Goal: Complete application form: Complete application form

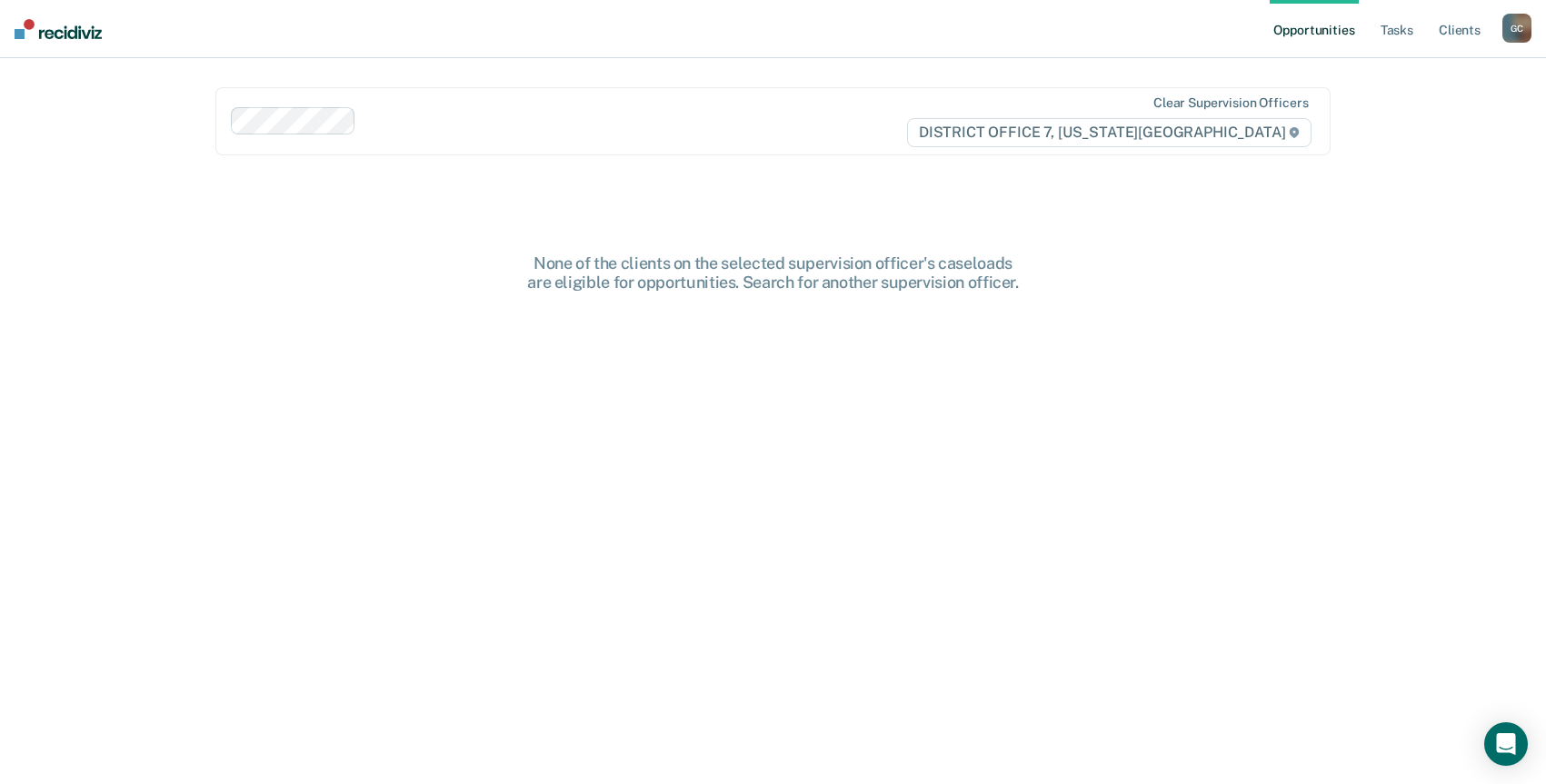
click at [1524, 25] on div "G C" at bounding box center [1517, 28] width 29 height 29
click at [1458, 103] on div "Profile Go to PSI Case Dashboard Log Out" at bounding box center [1441, 97] width 180 height 89
click at [1460, 86] on div "Profile Go to PSI Case Dashboard Log Out" at bounding box center [1441, 97] width 180 height 89
click at [1452, 95] on link "Go to PSI Case Dashboard" at bounding box center [1441, 97] width 152 height 15
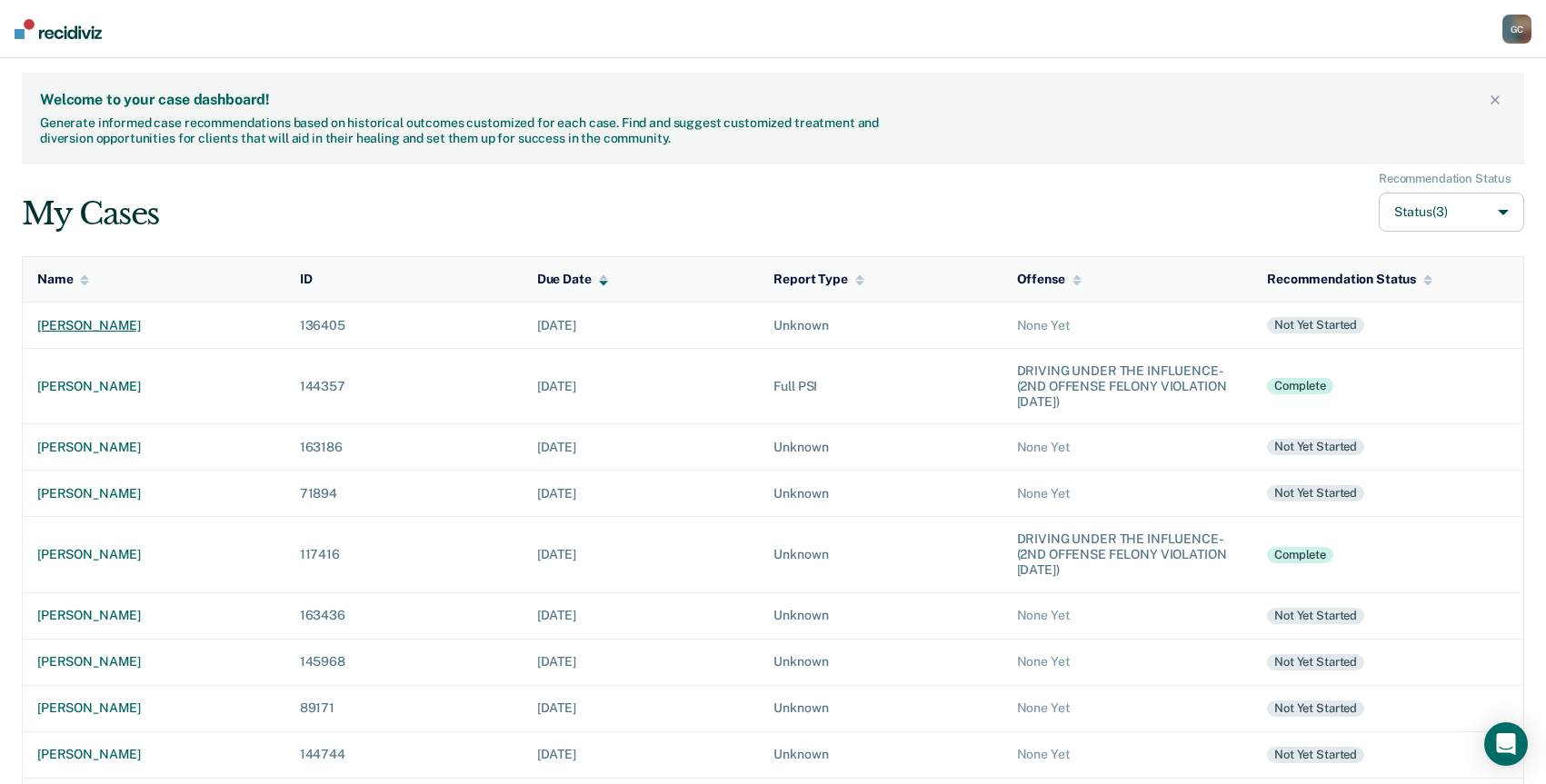
click at [88, 322] on div "[PERSON_NAME]" at bounding box center [154, 326] width 234 height 15
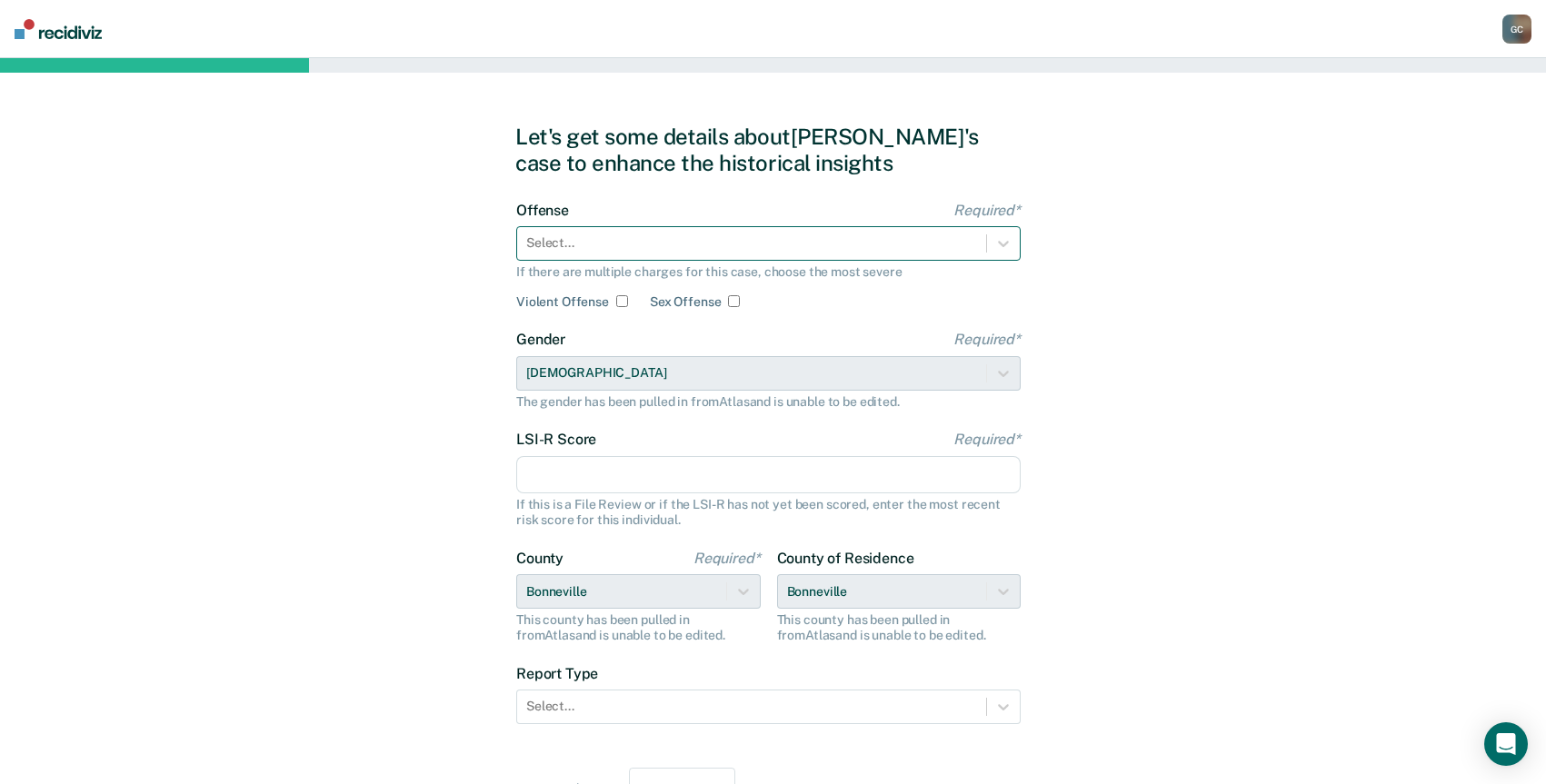
click at [615, 243] on div at bounding box center [751, 243] width 451 height 19
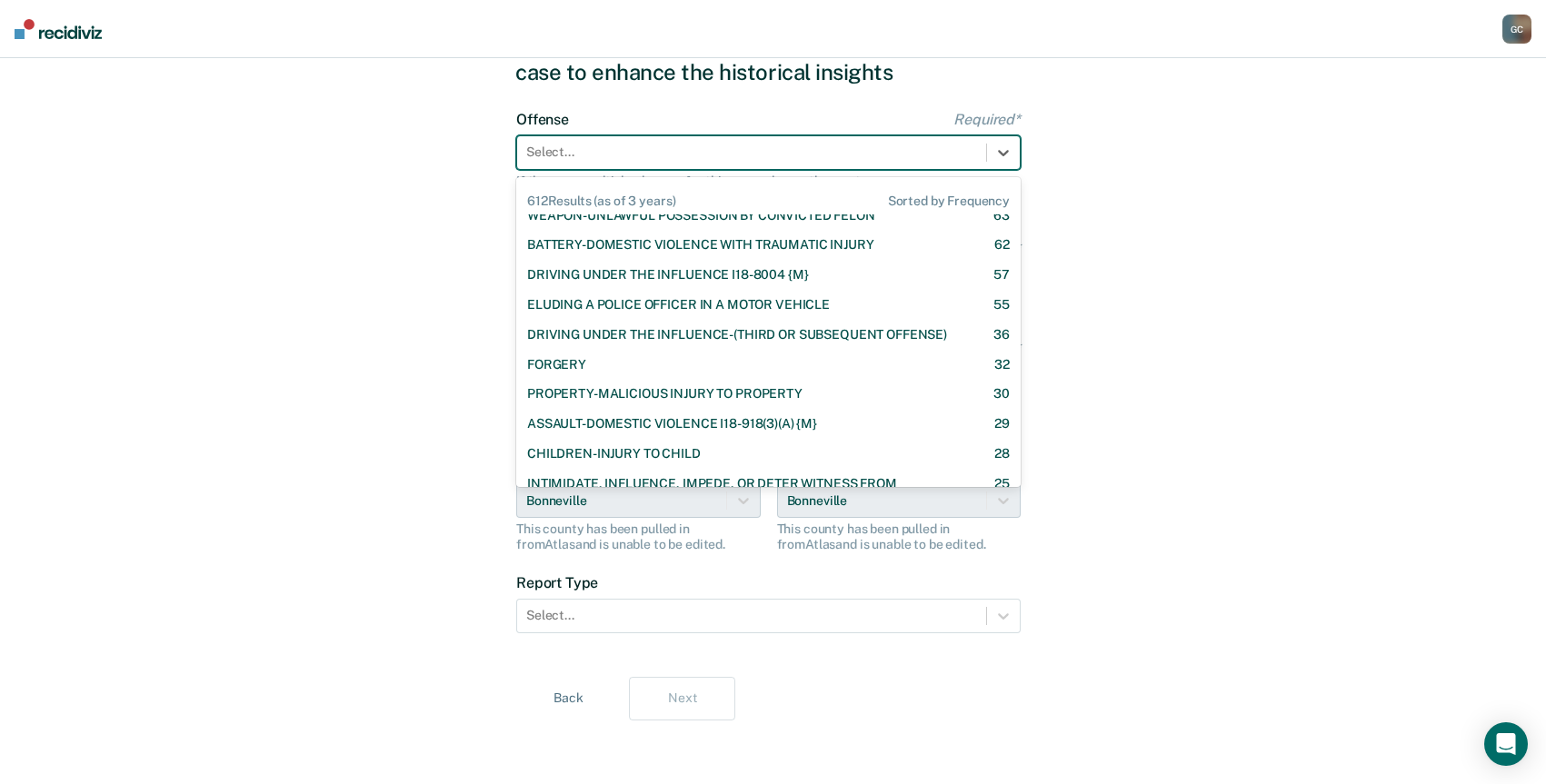
scroll to position [544, 0]
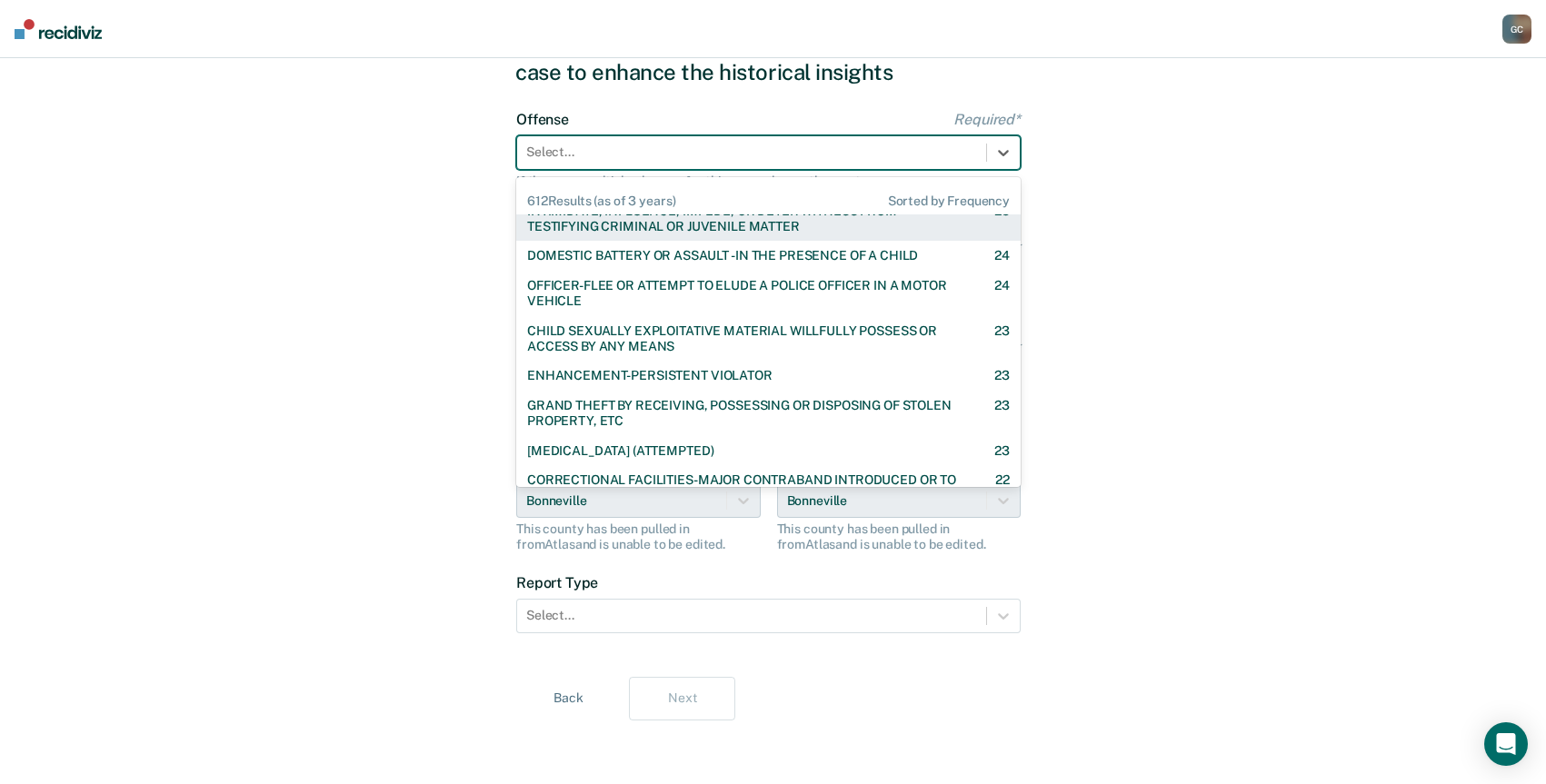
click at [611, 145] on div at bounding box center [751, 152] width 451 height 19
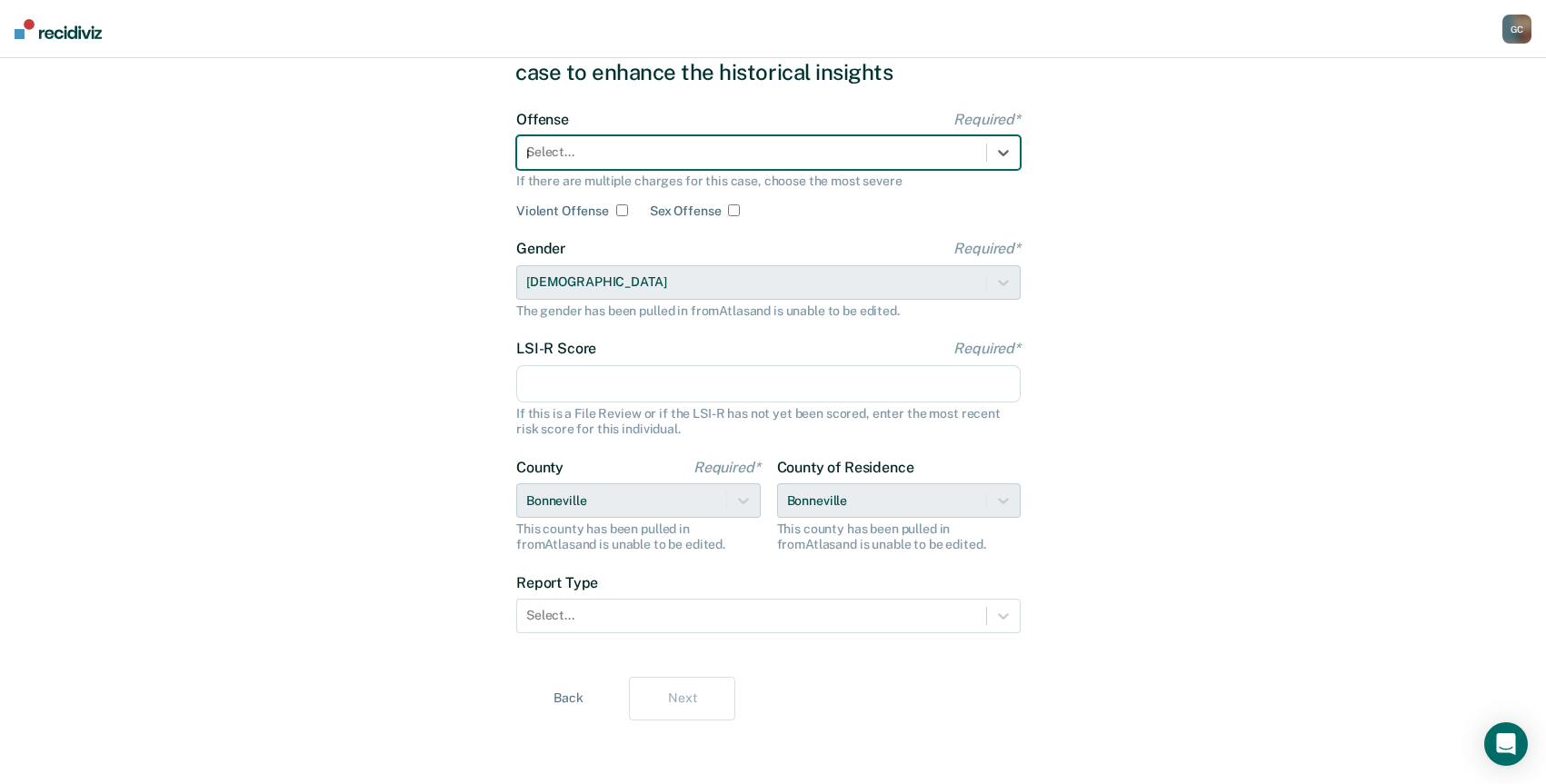
type input "po"
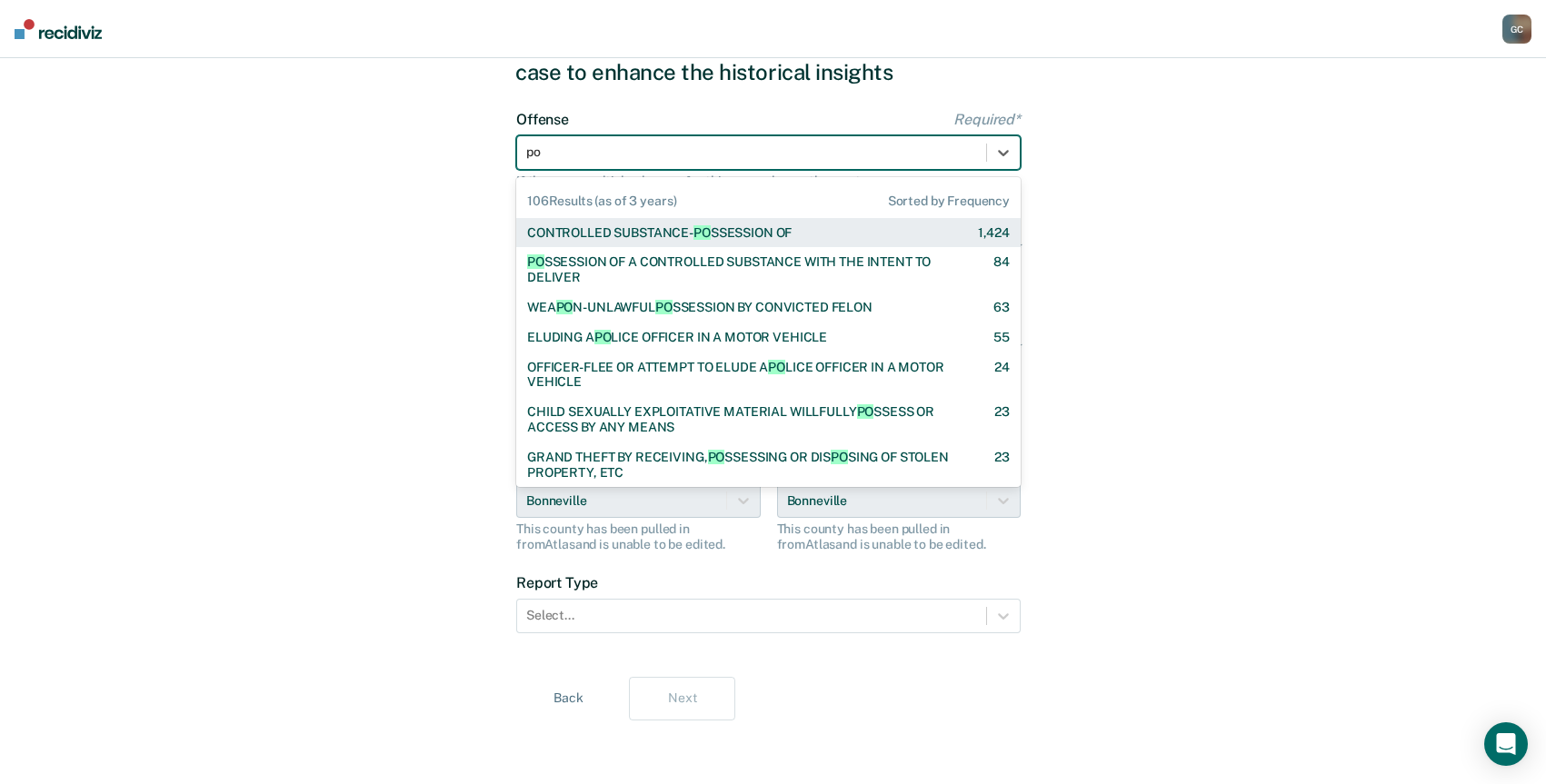
click at [597, 232] on div "CONTROLLED SUBSTANCE- PO SSESSION OF" at bounding box center [659, 233] width 264 height 15
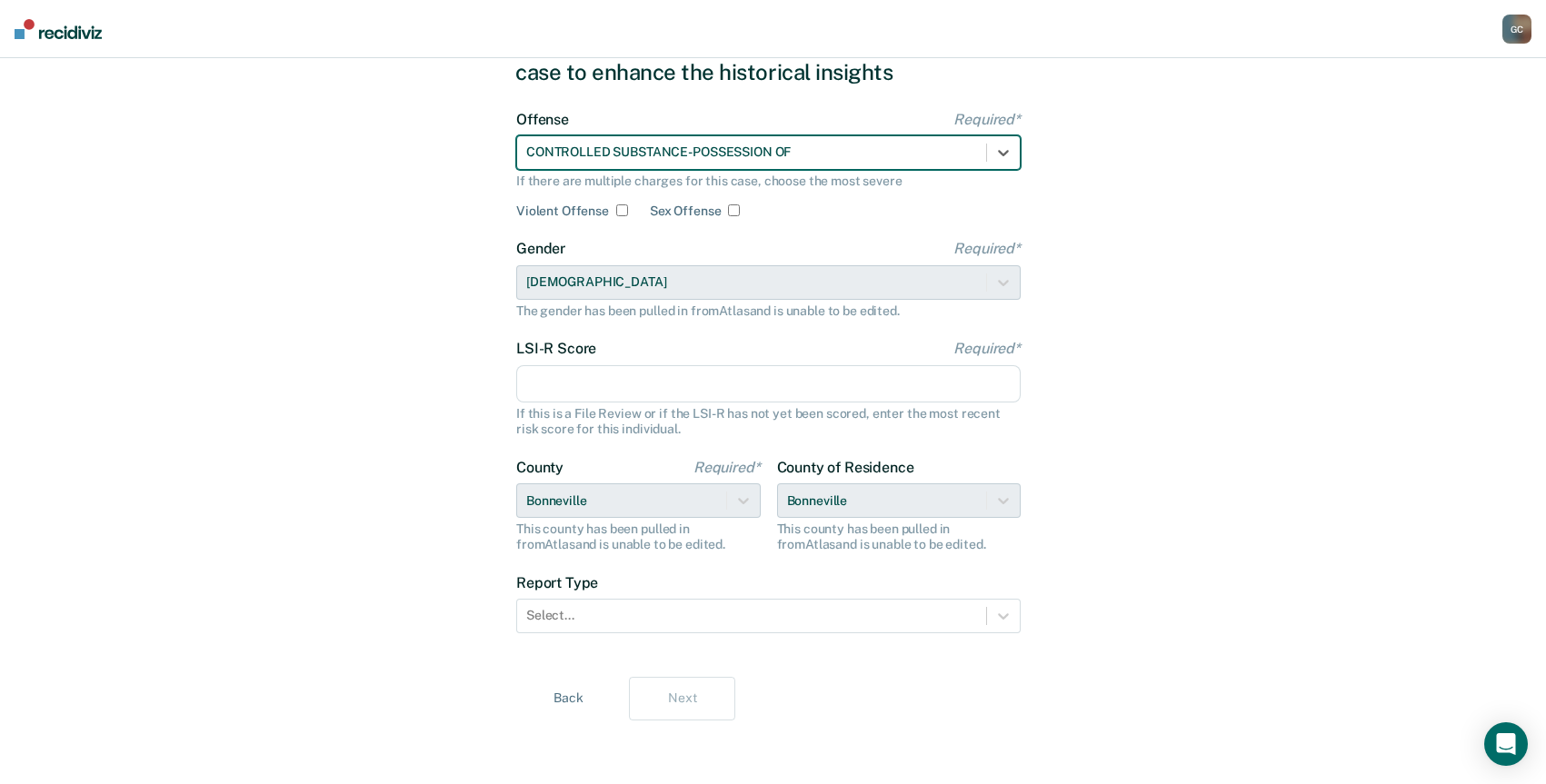
click at [593, 390] on input "LSI-R Score Required*" at bounding box center [768, 384] width 504 height 38
click at [793, 380] on input "LSI-R Score Required*" at bounding box center [768, 384] width 504 height 38
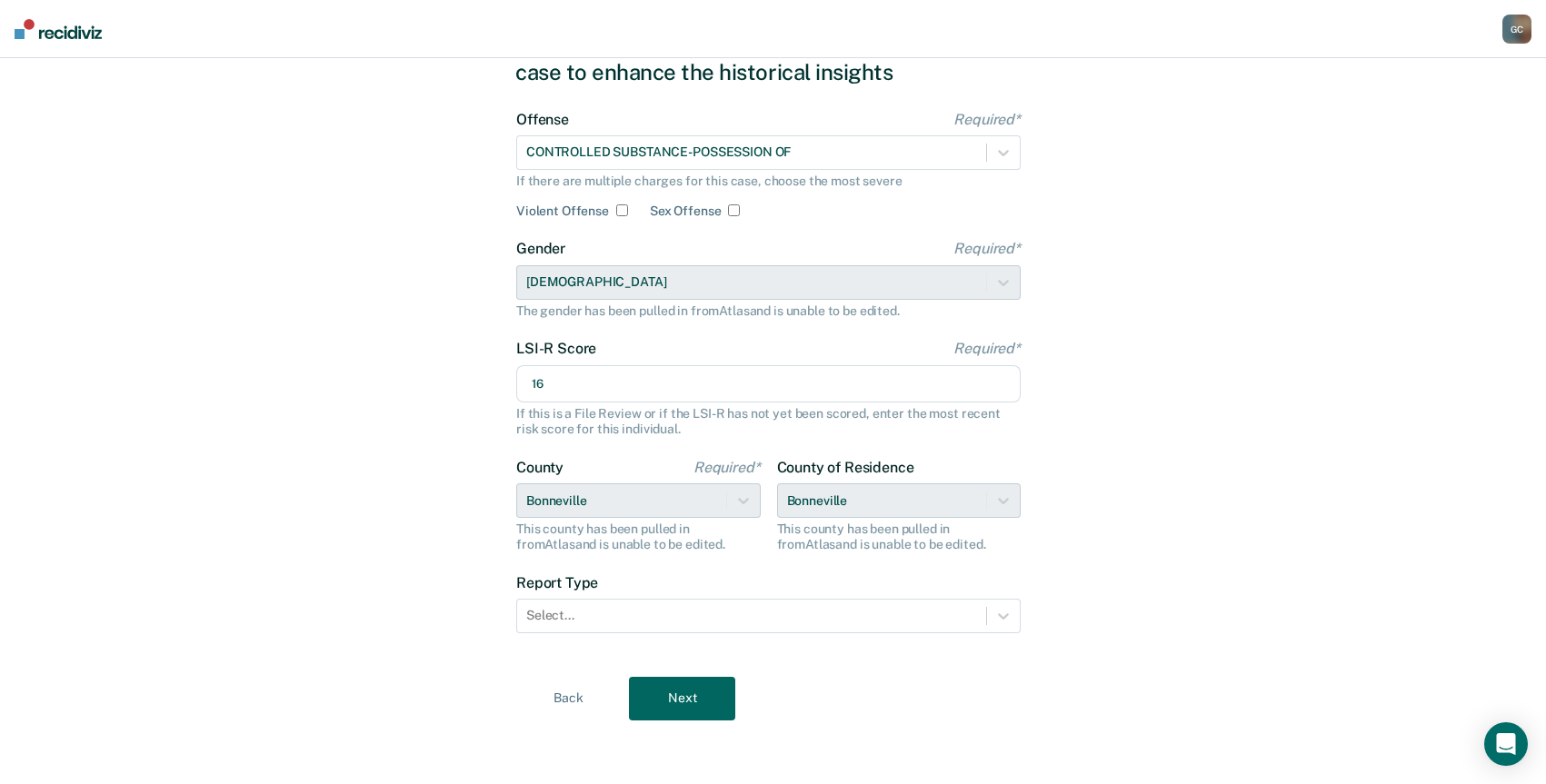
scroll to position [93, 0]
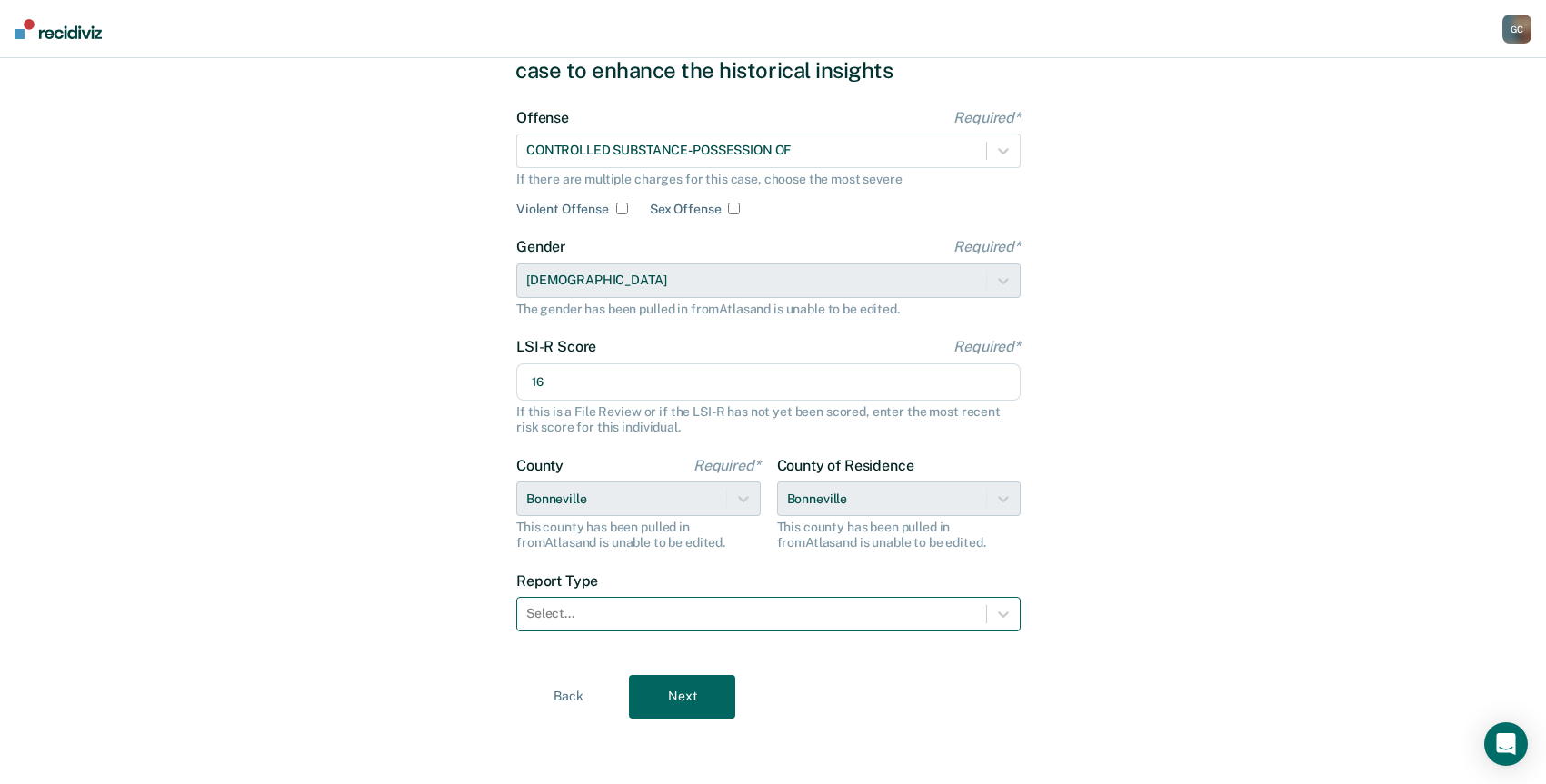
type input "16"
click at [647, 620] on div at bounding box center [751, 613] width 451 height 19
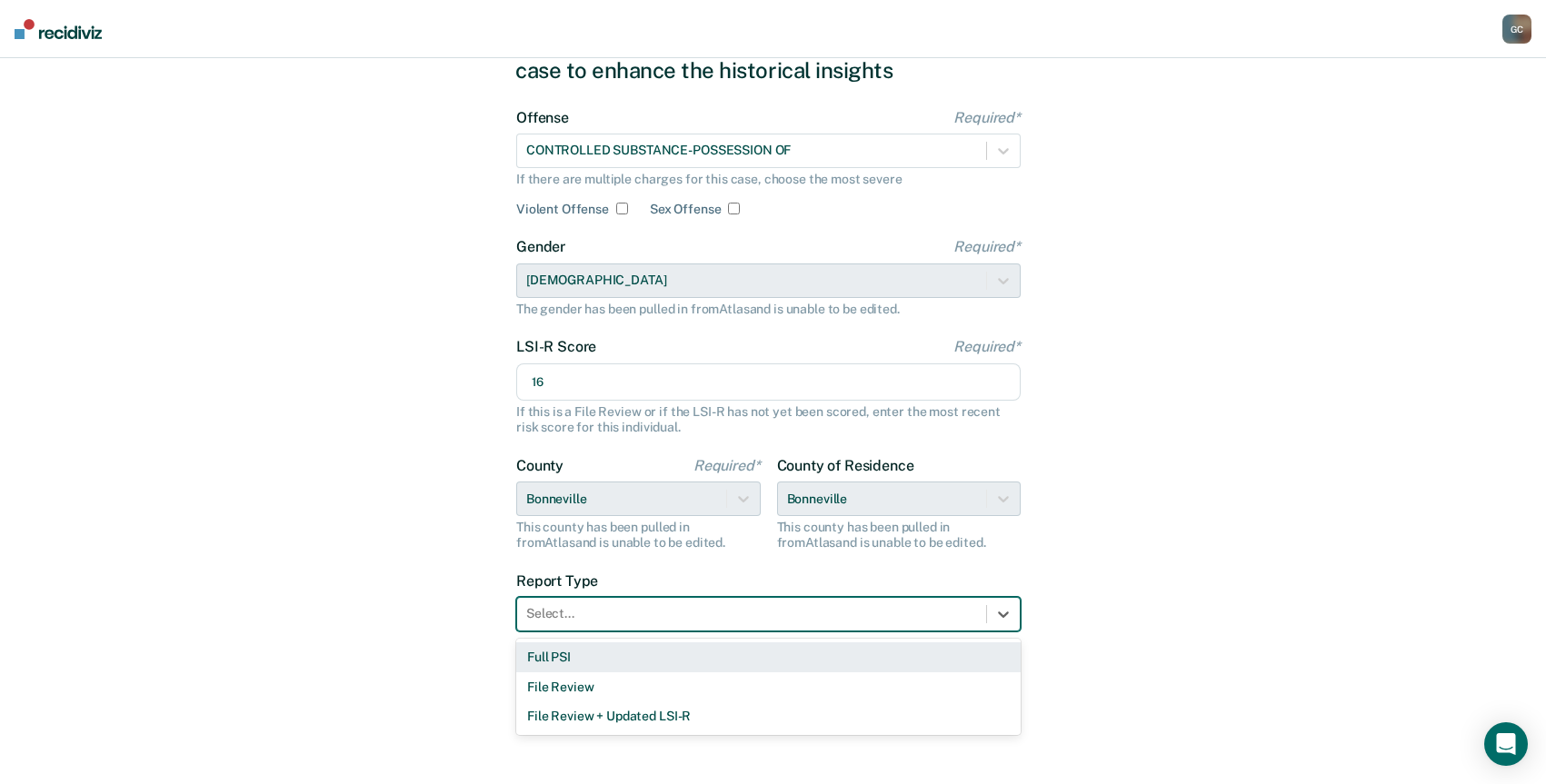
click at [613, 656] on div "Full PSI" at bounding box center [768, 658] width 504 height 30
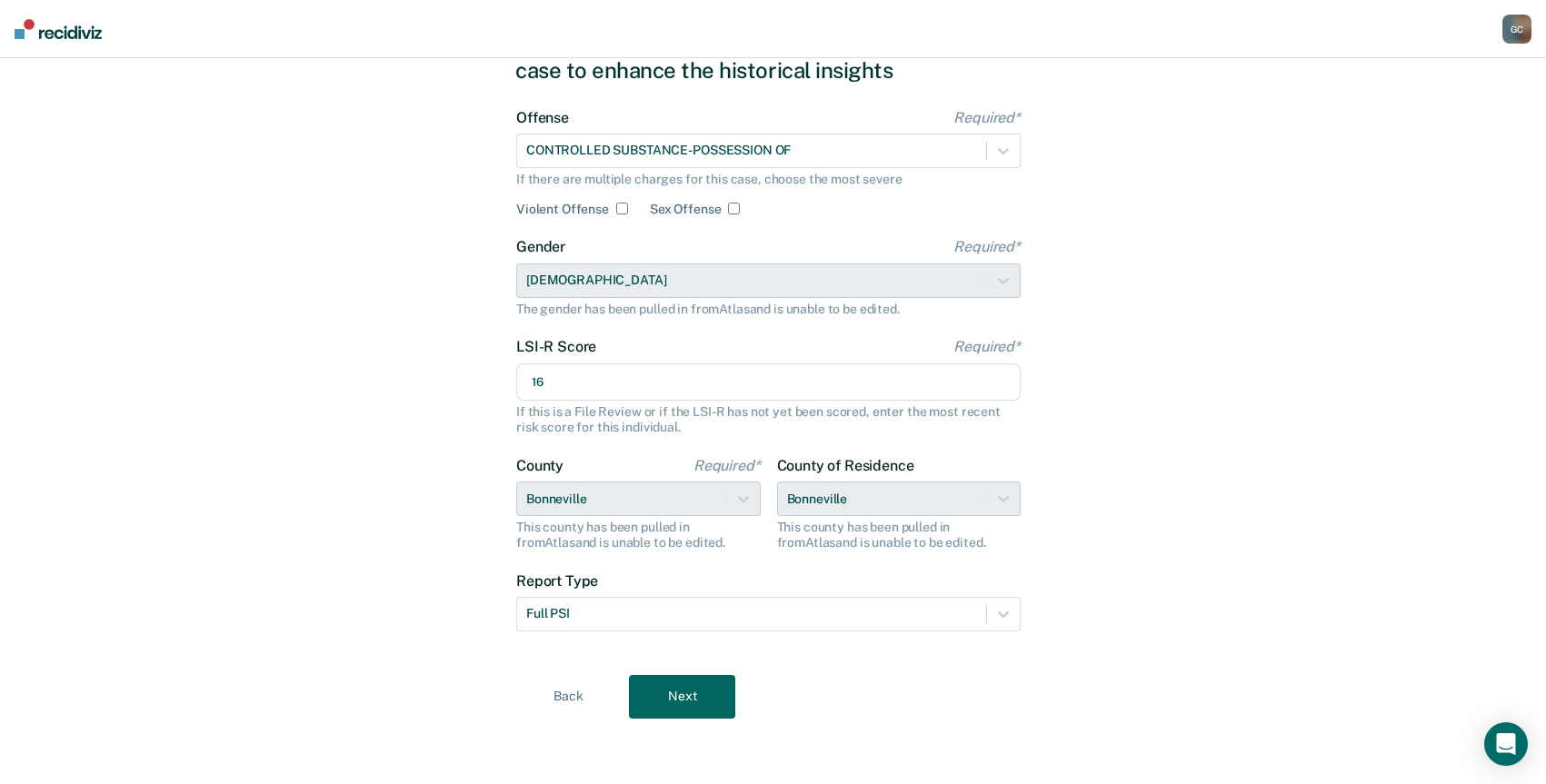
click at [697, 701] on button "Next" at bounding box center [682, 697] width 106 height 44
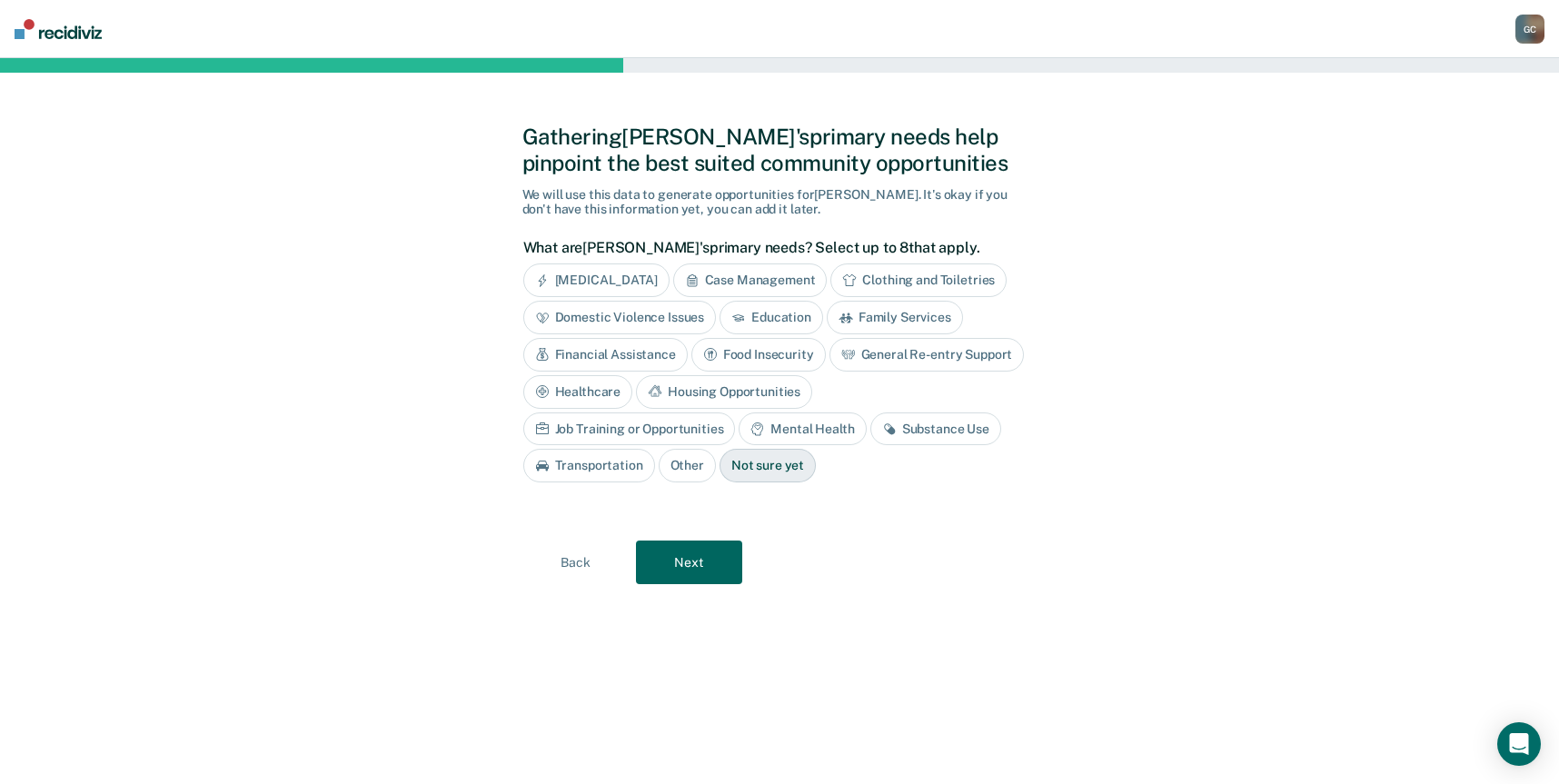
click at [739, 278] on div "Case Management" at bounding box center [750, 280] width 155 height 33
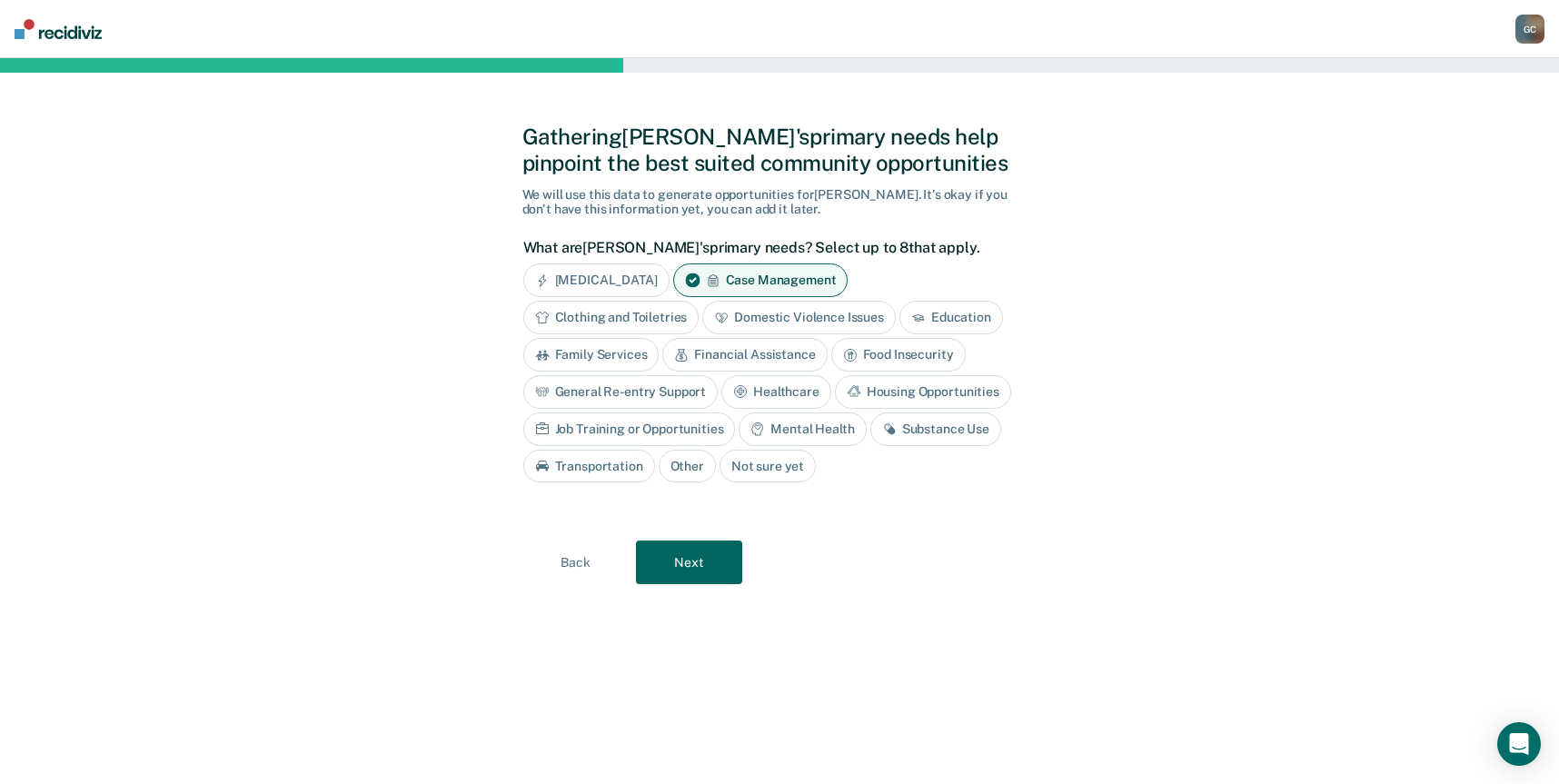
click at [911, 427] on div "Substance Use" at bounding box center [936, 428] width 131 height 33
click at [682, 563] on button "Next" at bounding box center [689, 563] width 106 height 44
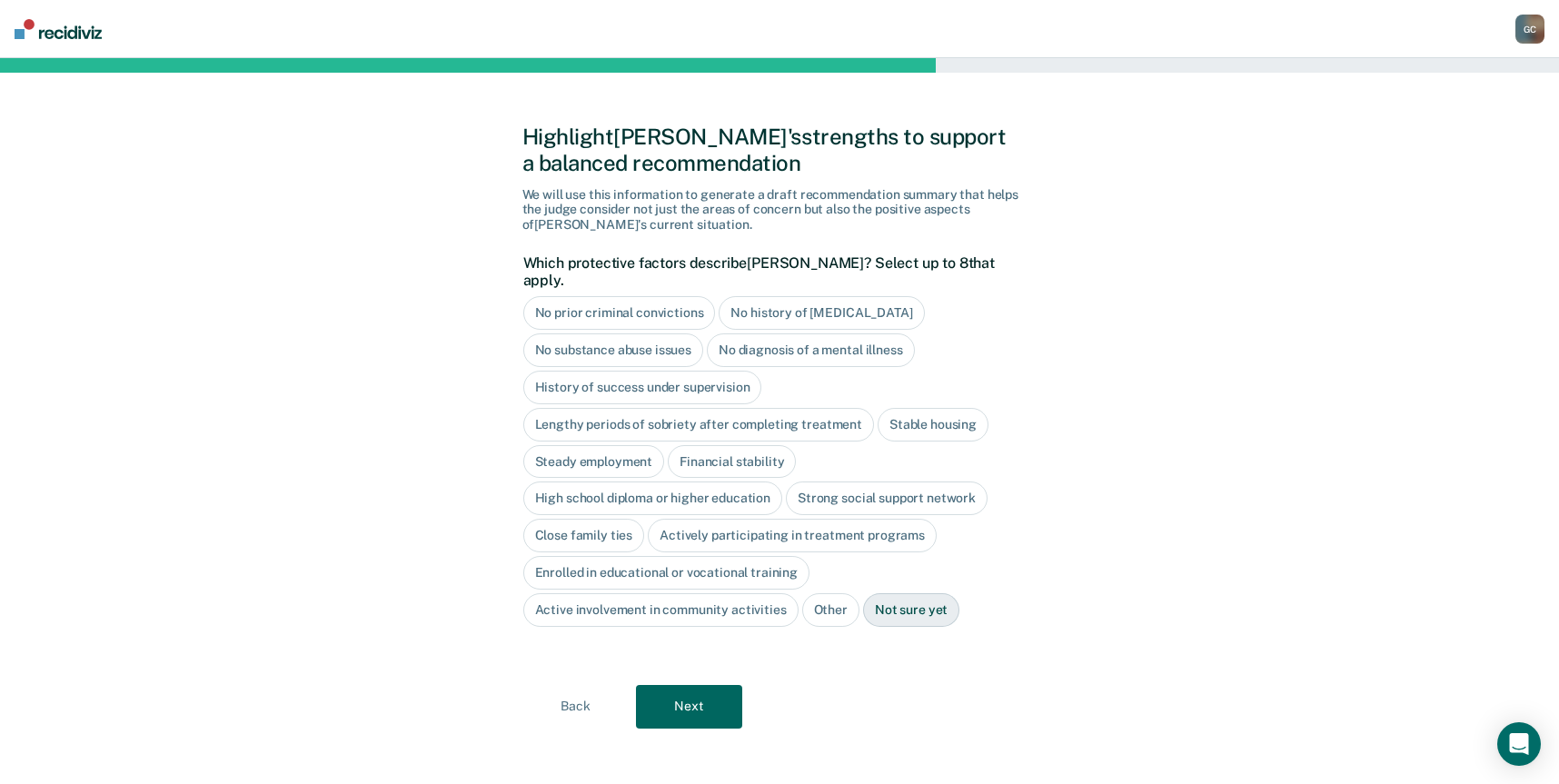
click at [595, 370] on div "History of success under supervision" at bounding box center [643, 386] width 239 height 33
click at [855, 482] on div "Strong social support network" at bounding box center [887, 498] width 201 height 33
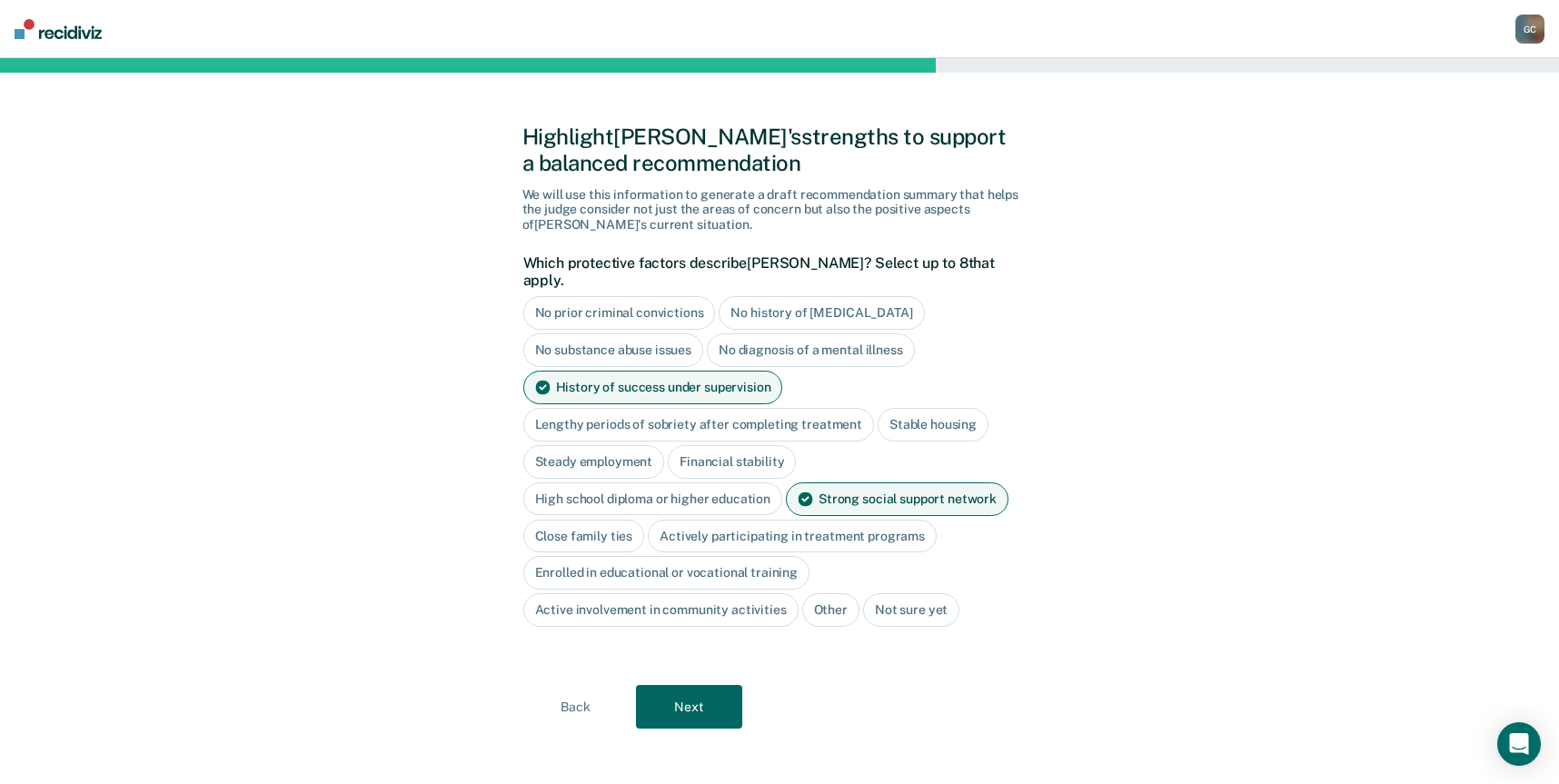
click at [942, 408] on div "Stable housing" at bounding box center [932, 424] width 111 height 33
click at [587, 519] on div "Close family ties" at bounding box center [584, 535] width 122 height 33
click at [680, 694] on button "Next" at bounding box center [689, 707] width 106 height 44
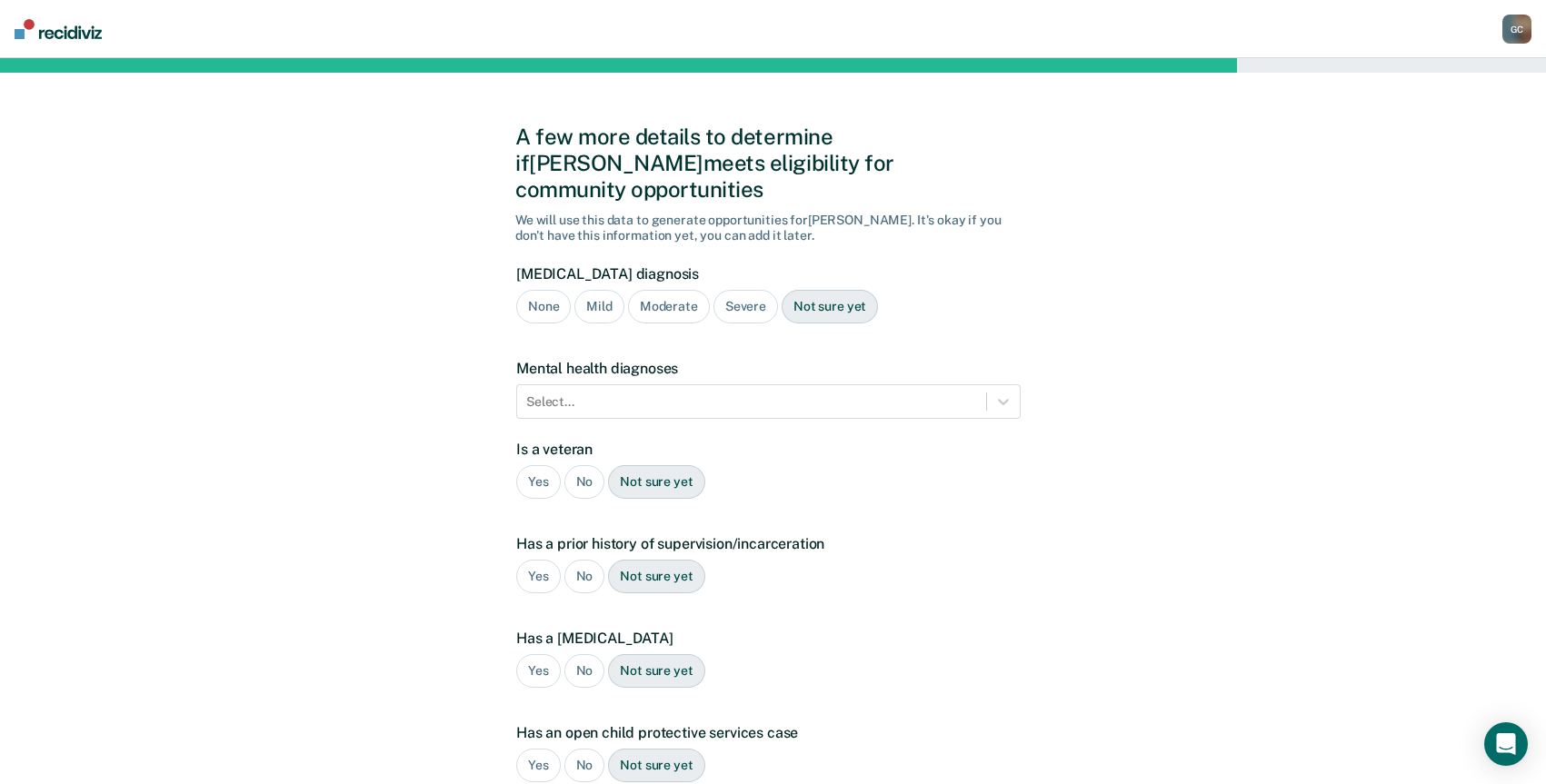
click at [605, 289] on div "Mild" at bounding box center [599, 306] width 49 height 33
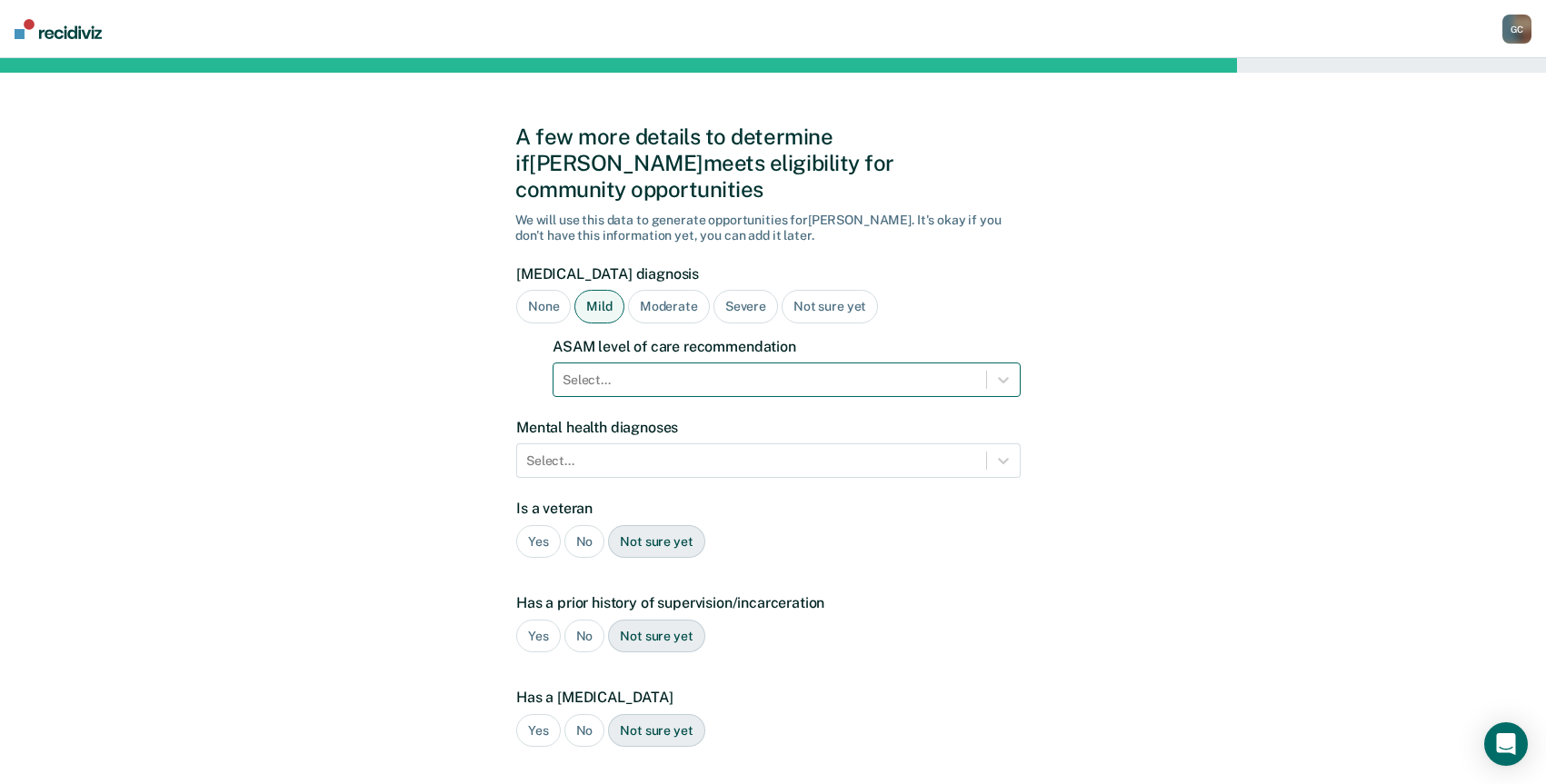
click at [606, 370] on div at bounding box center [769, 380] width 414 height 19
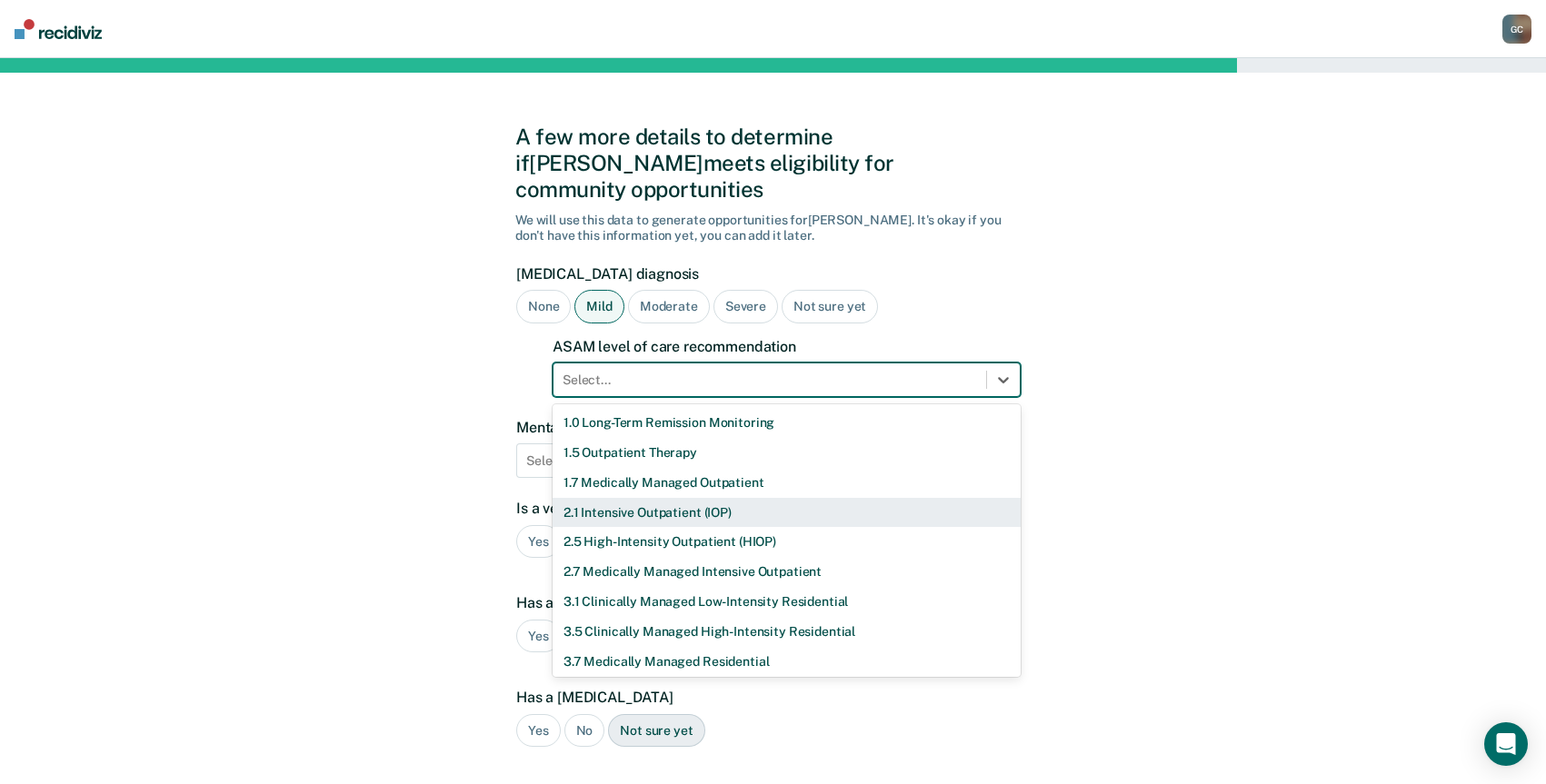
click at [645, 497] on div "2.1 Intensive Outpatient (IOP)" at bounding box center [786, 513] width 468 height 30
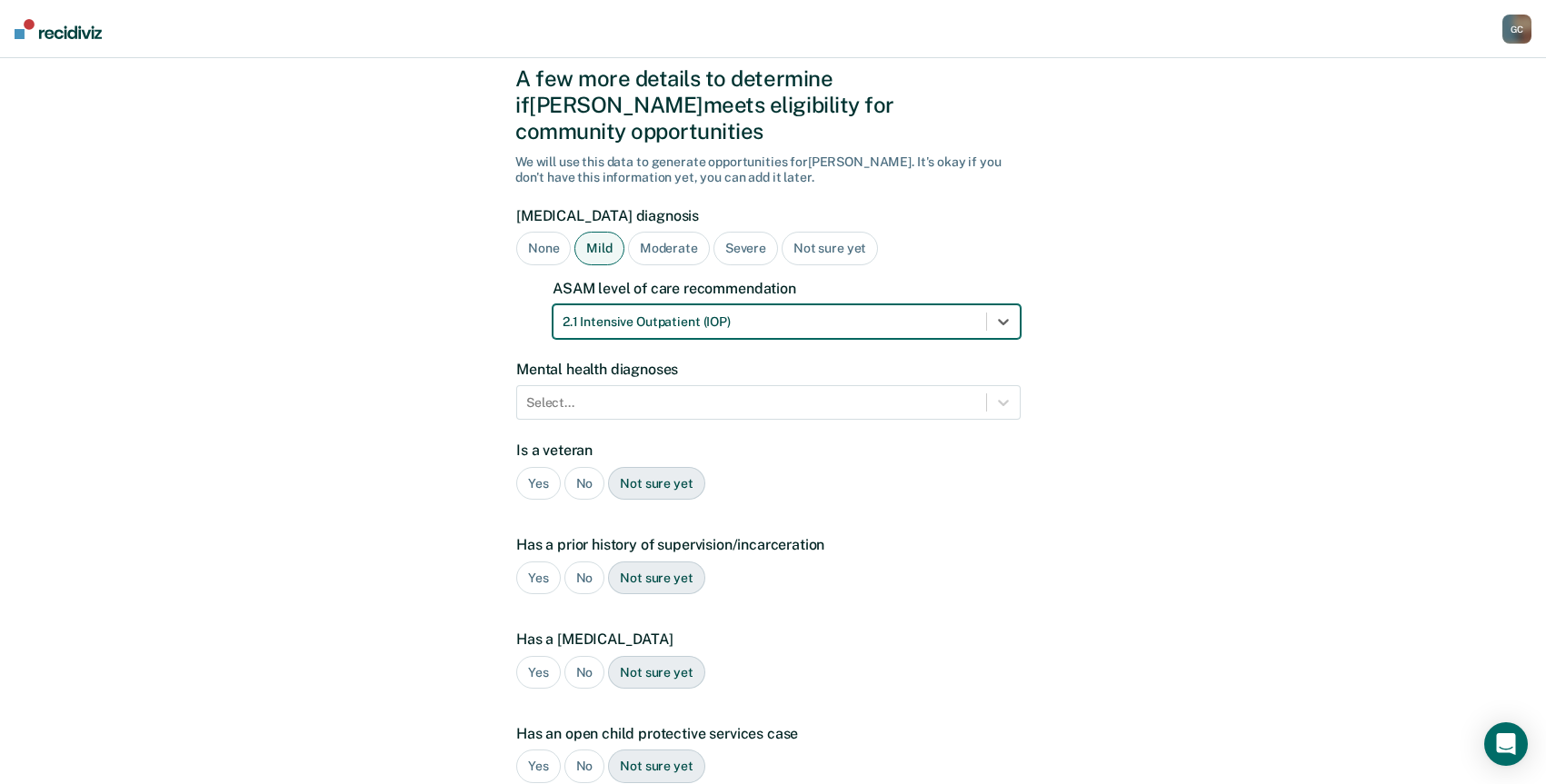
scroll to position [91, 0]
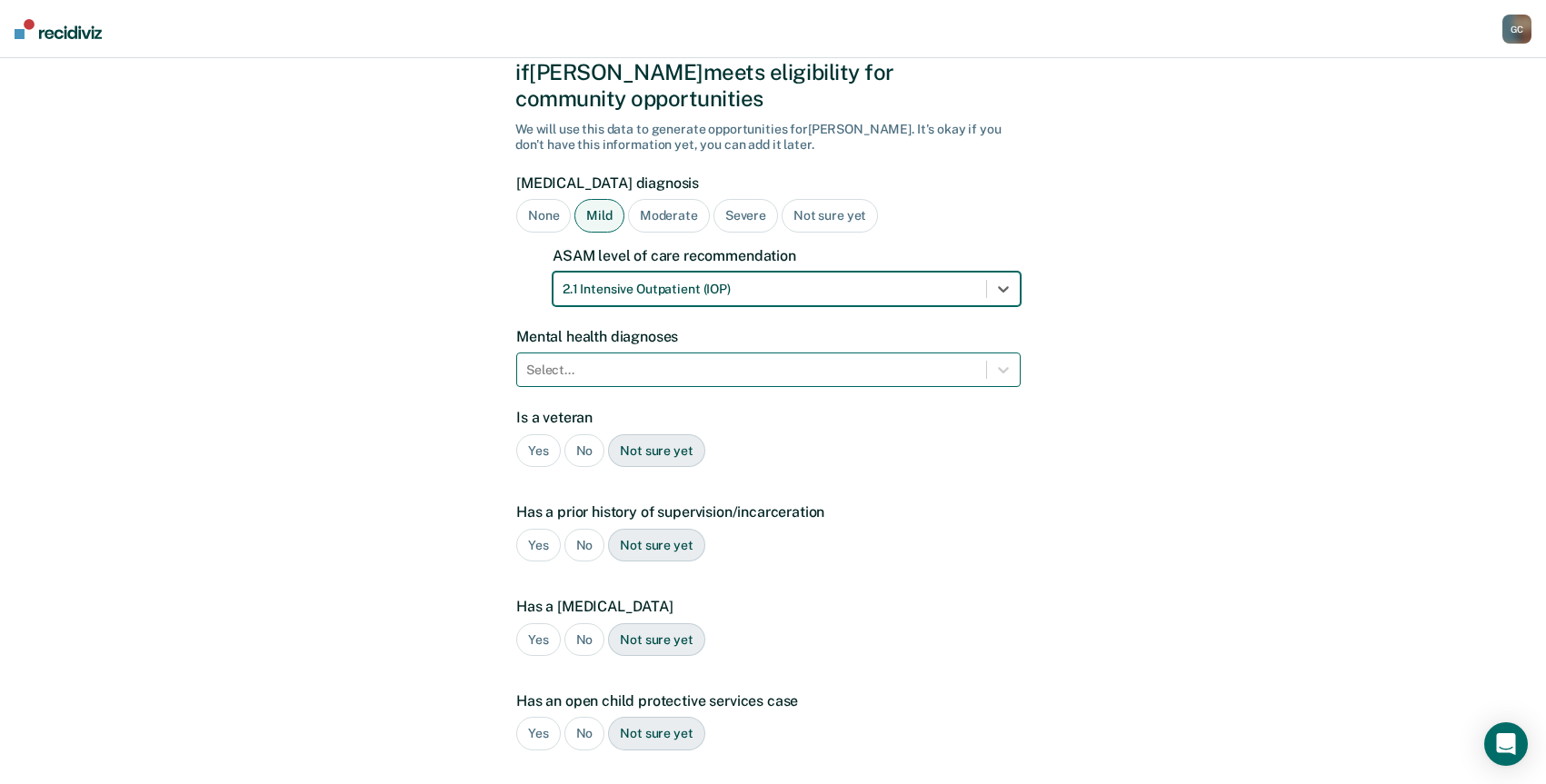
click at [544, 357] on div "Select..." at bounding box center [752, 370] width 469 height 27
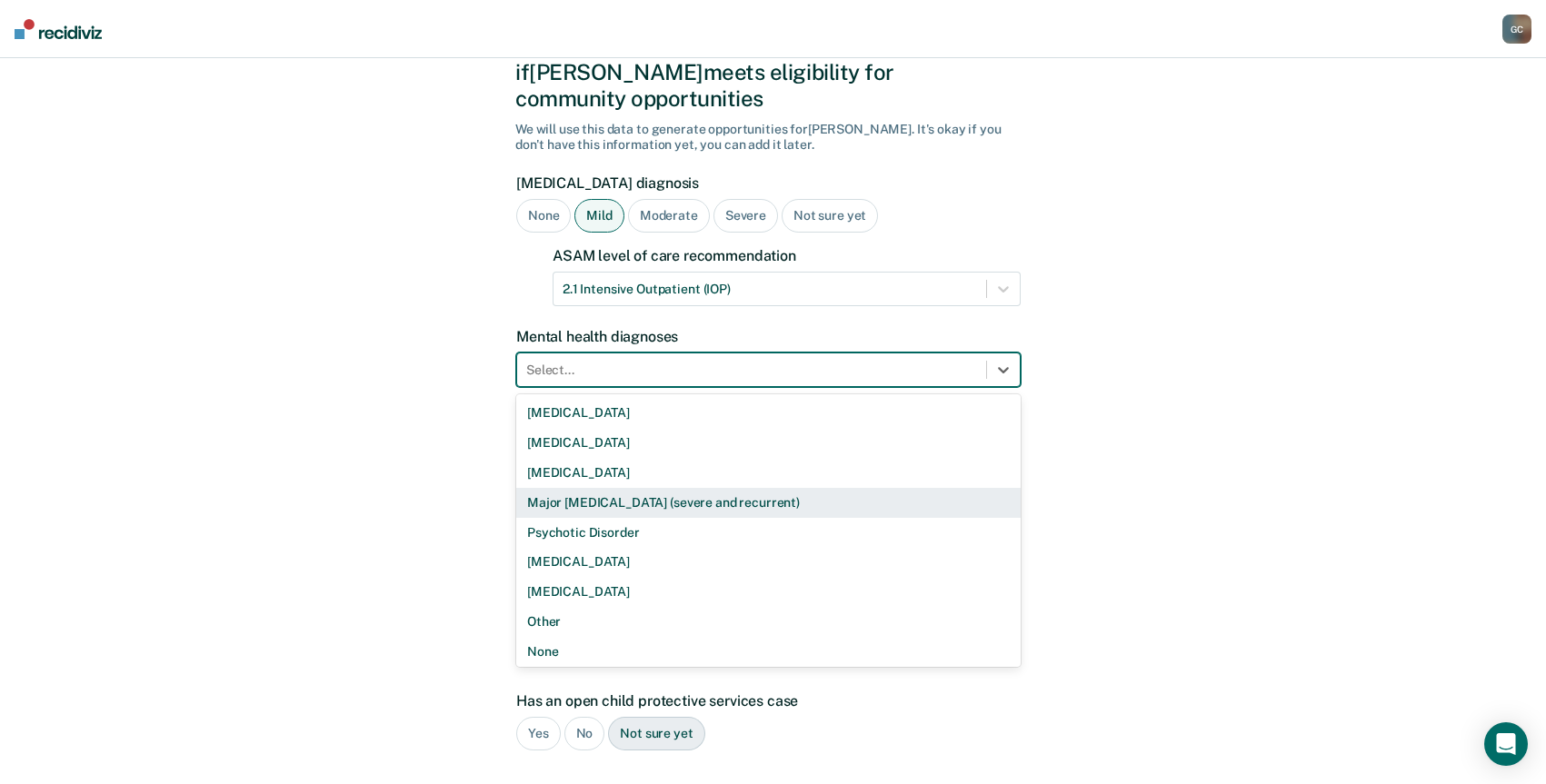
click at [642, 488] on div "Major [MEDICAL_DATA] (severe and recurrent)" at bounding box center [768, 503] width 504 height 30
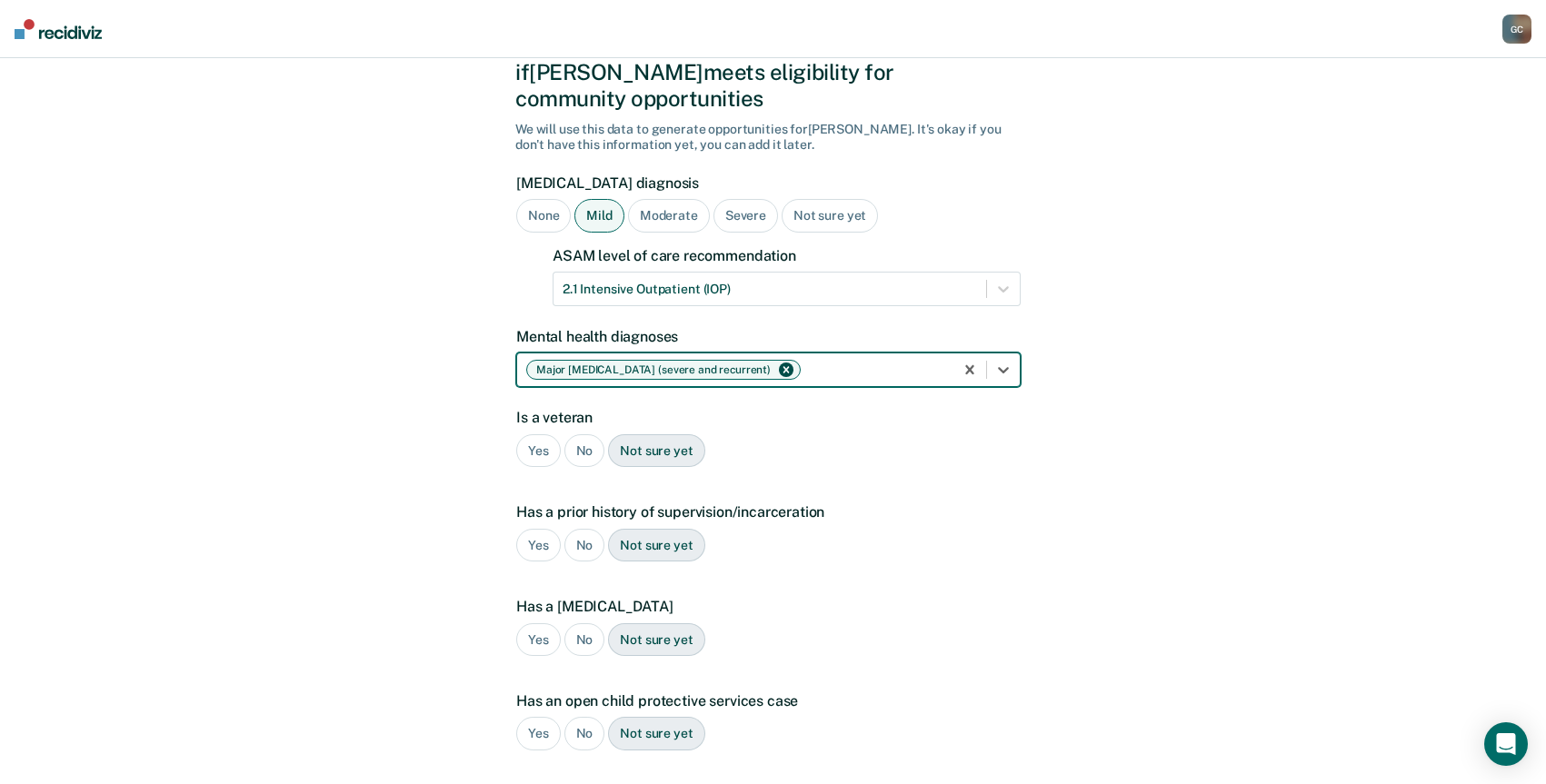
click at [584, 434] on div "No" at bounding box center [584, 450] width 41 height 33
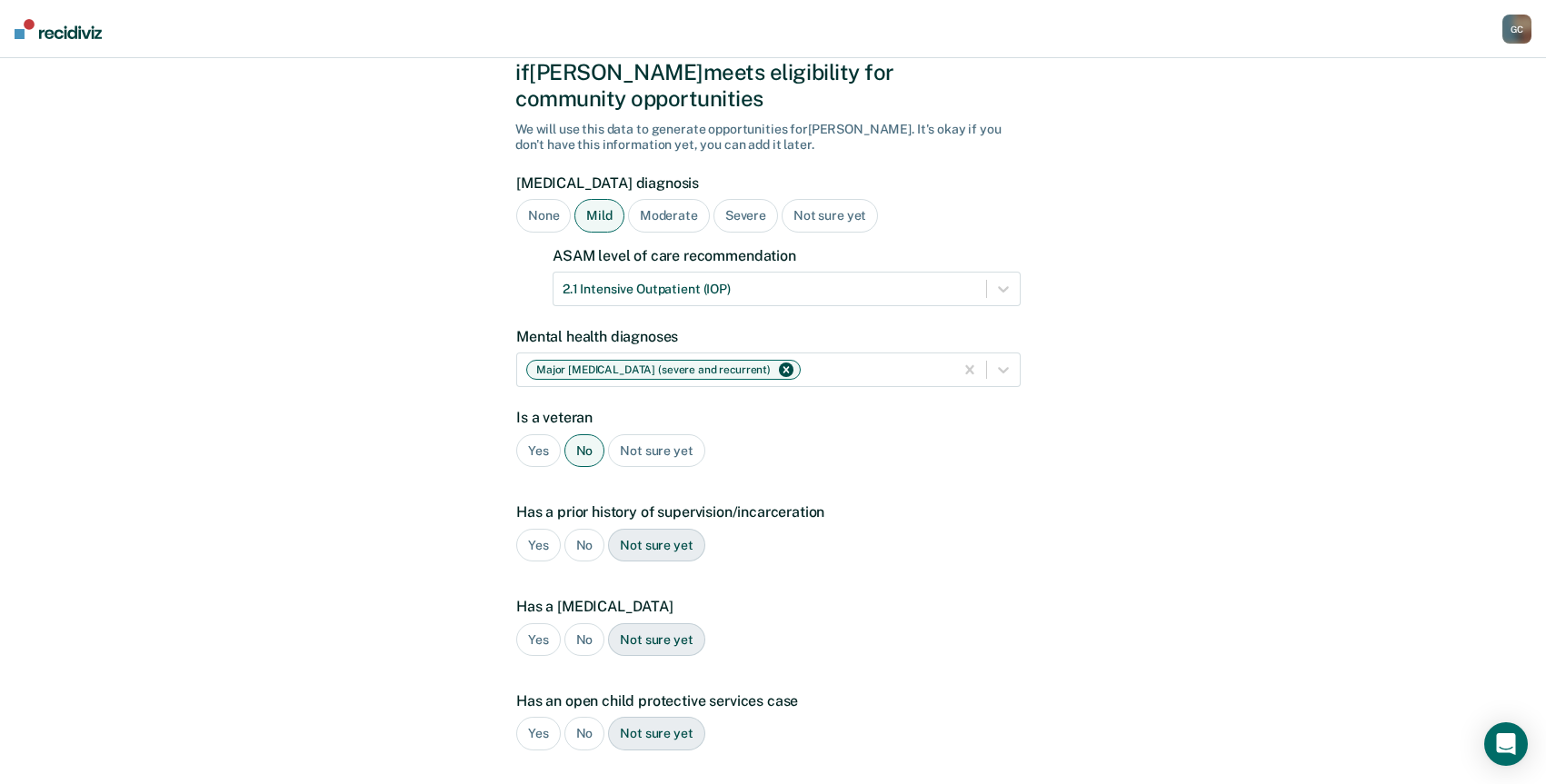
click at [541, 529] on div "Yes" at bounding box center [538, 545] width 45 height 33
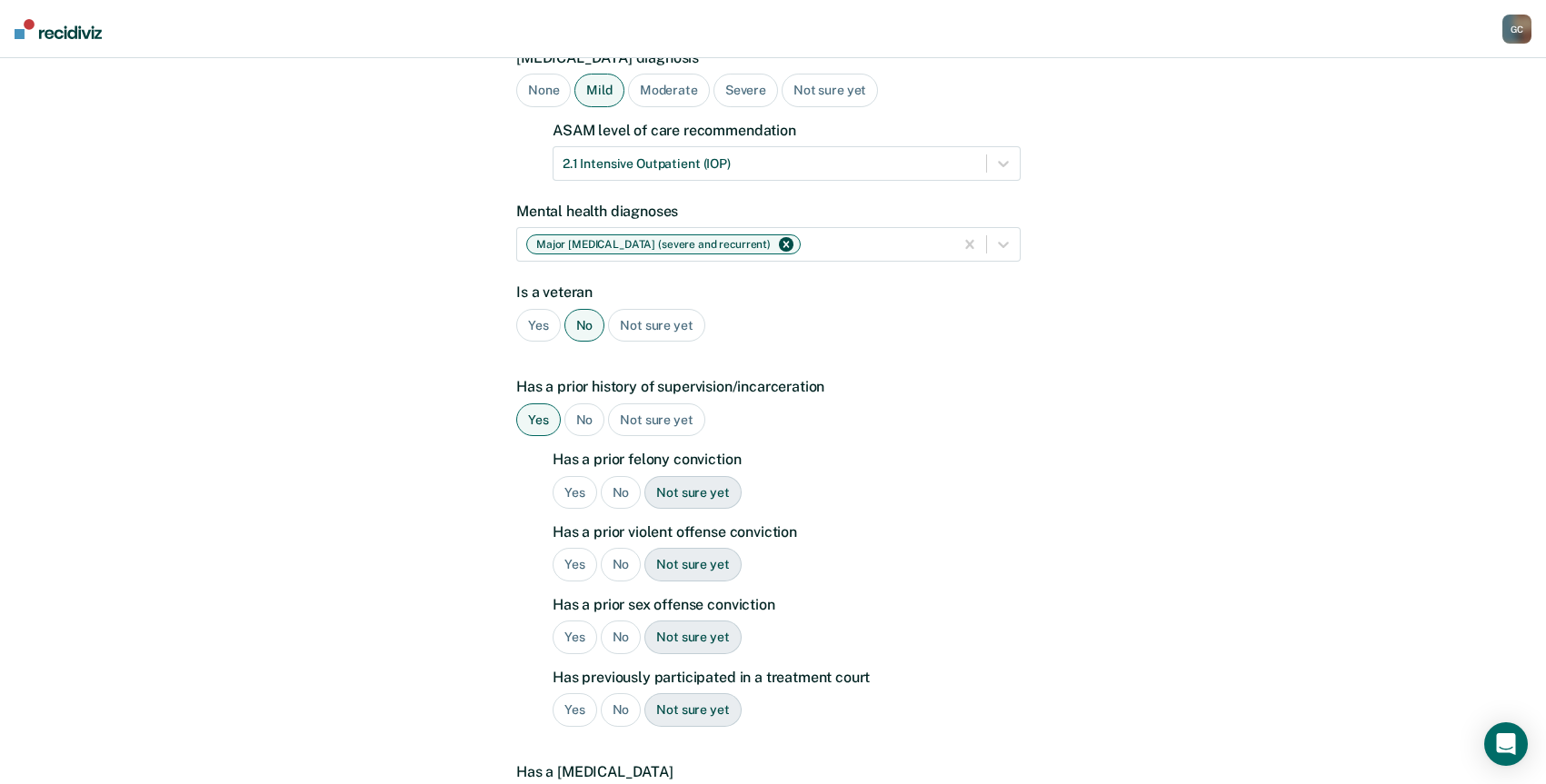
scroll to position [272, 0]
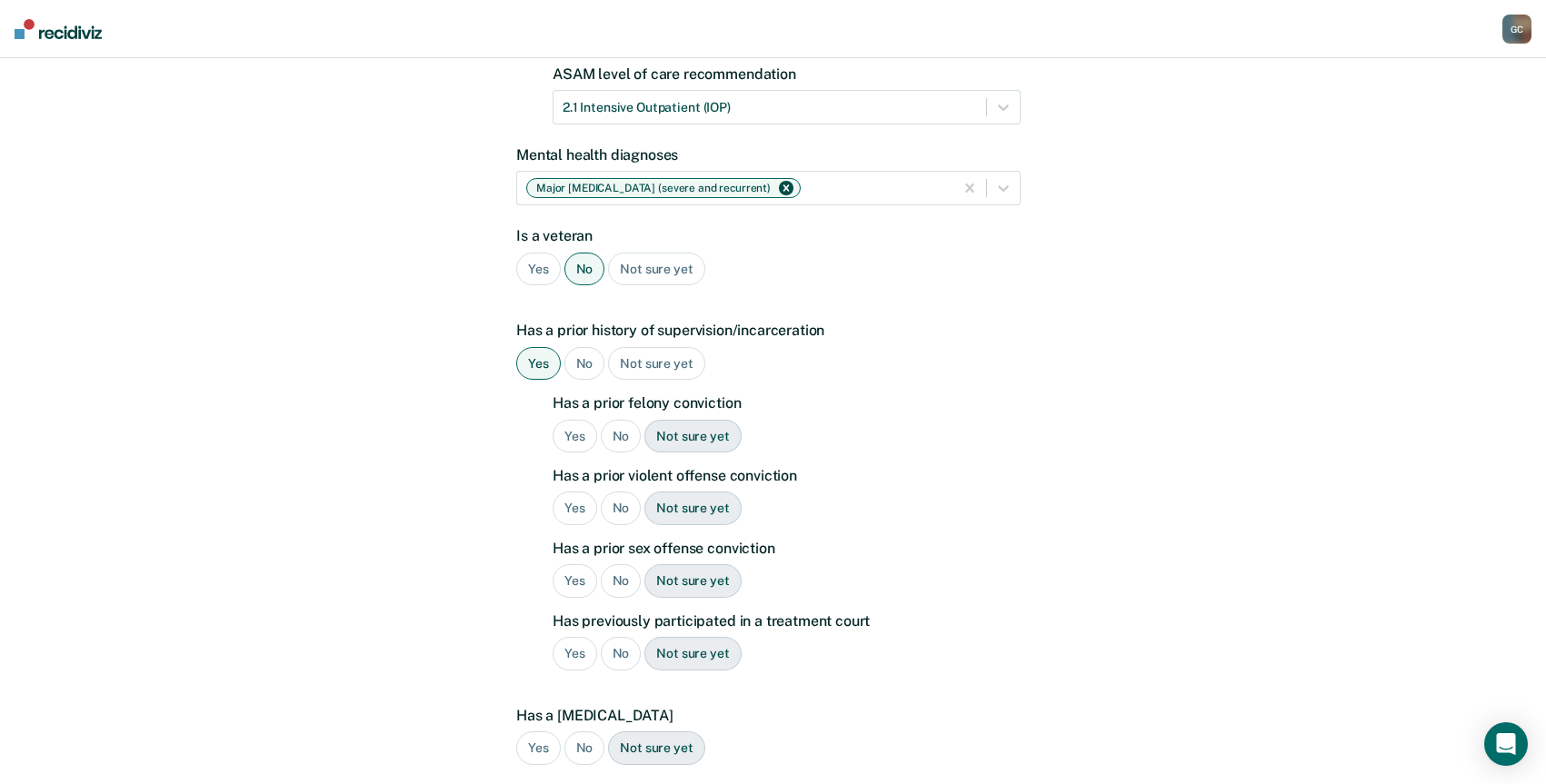
click at [567, 420] on div "Yes" at bounding box center [575, 436] width 45 height 33
click at [616, 492] on div "No" at bounding box center [621, 508] width 41 height 33
click at [617, 564] on div "No" at bounding box center [621, 580] width 41 height 33
drag, startPoint x: 619, startPoint y: 630, endPoint x: 701, endPoint y: 618, distance: 82.9
click at [619, 637] on div "No" at bounding box center [621, 653] width 41 height 33
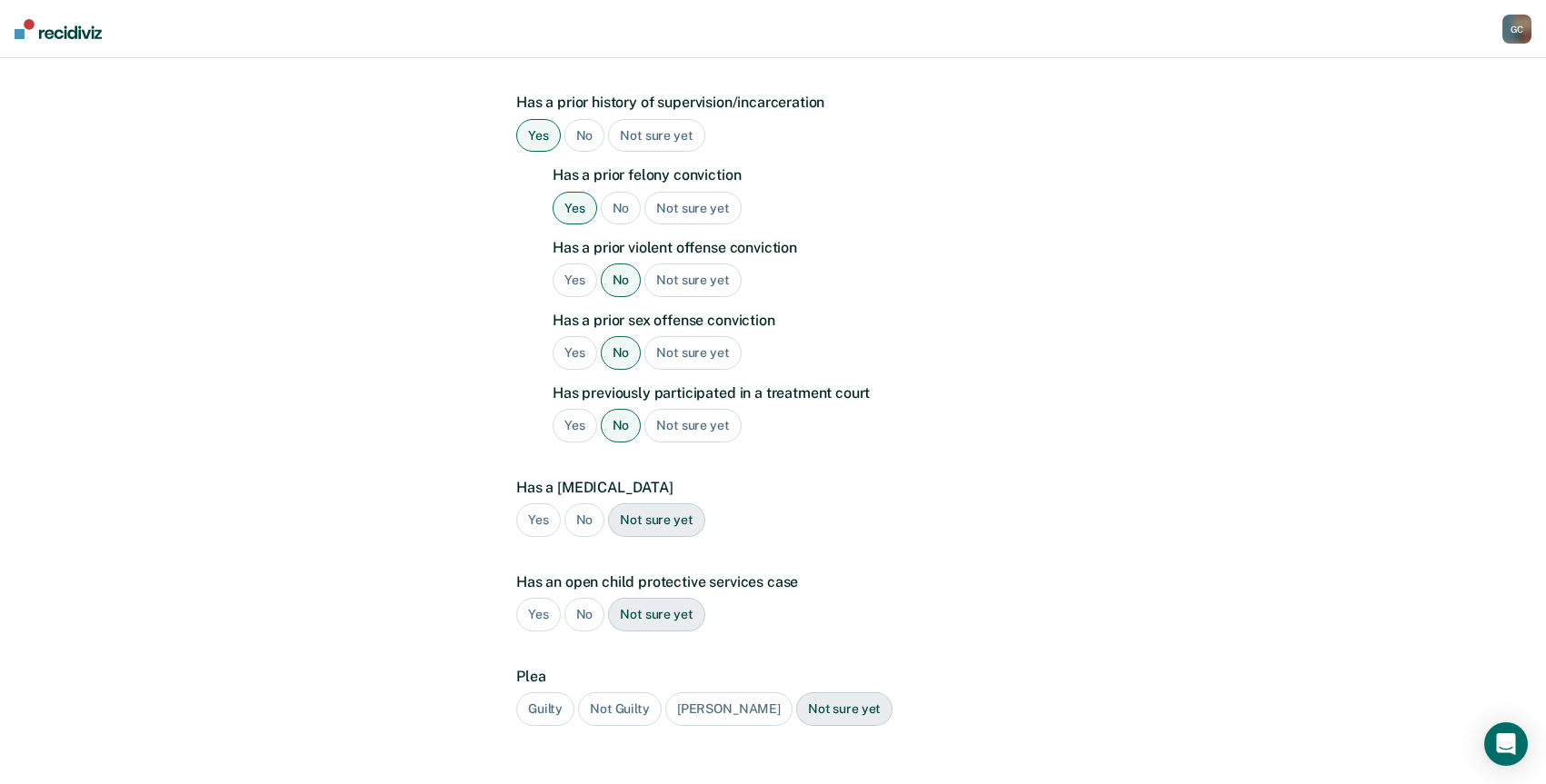
scroll to position [545, 0]
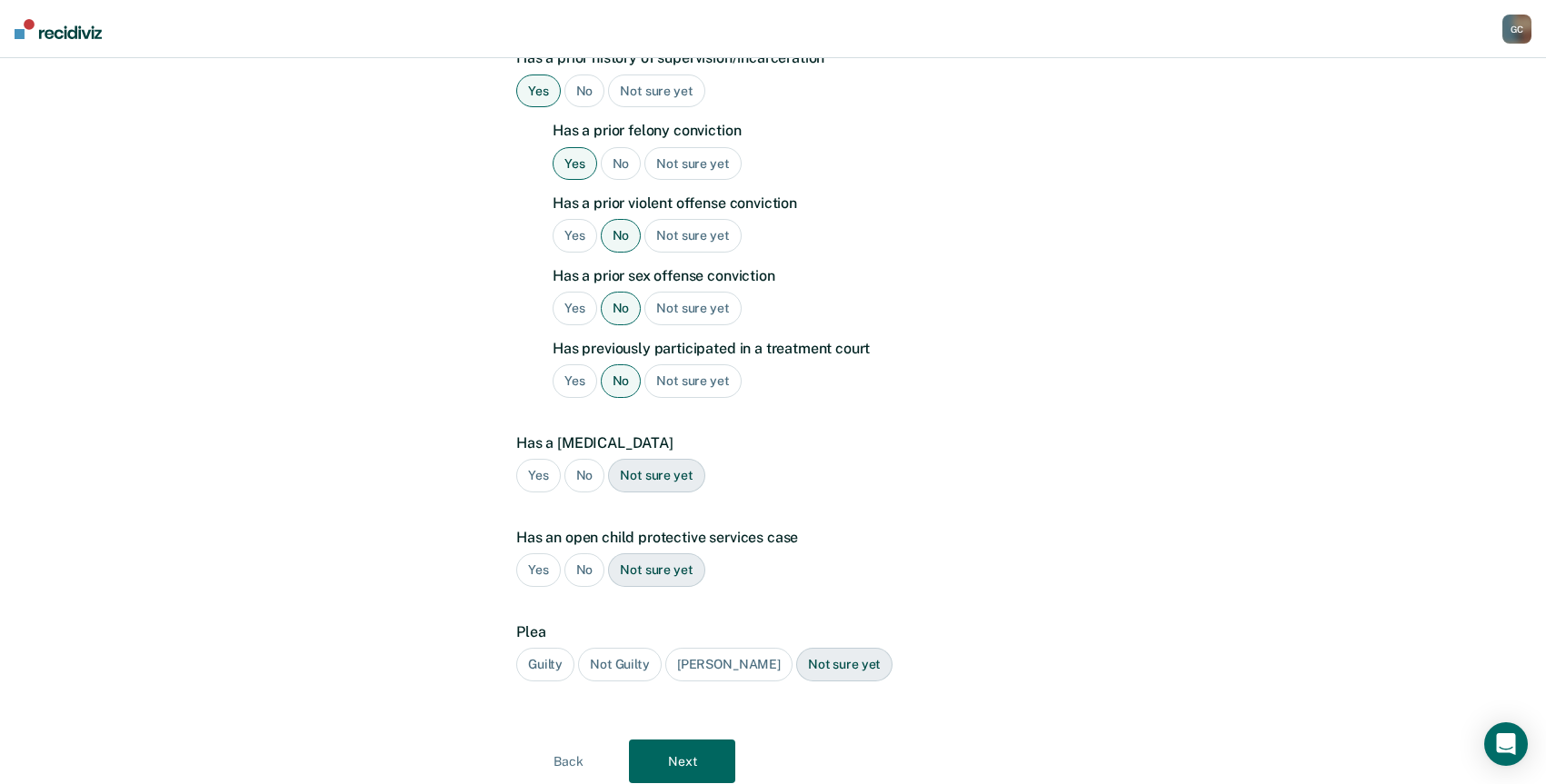
click at [586, 458] on div "No" at bounding box center [584, 475] width 41 height 33
click at [592, 553] on div "No" at bounding box center [584, 569] width 41 height 33
click at [542, 647] on div "Guilty" at bounding box center [545, 663] width 58 height 33
click at [687, 755] on button "Next" at bounding box center [682, 761] width 106 height 44
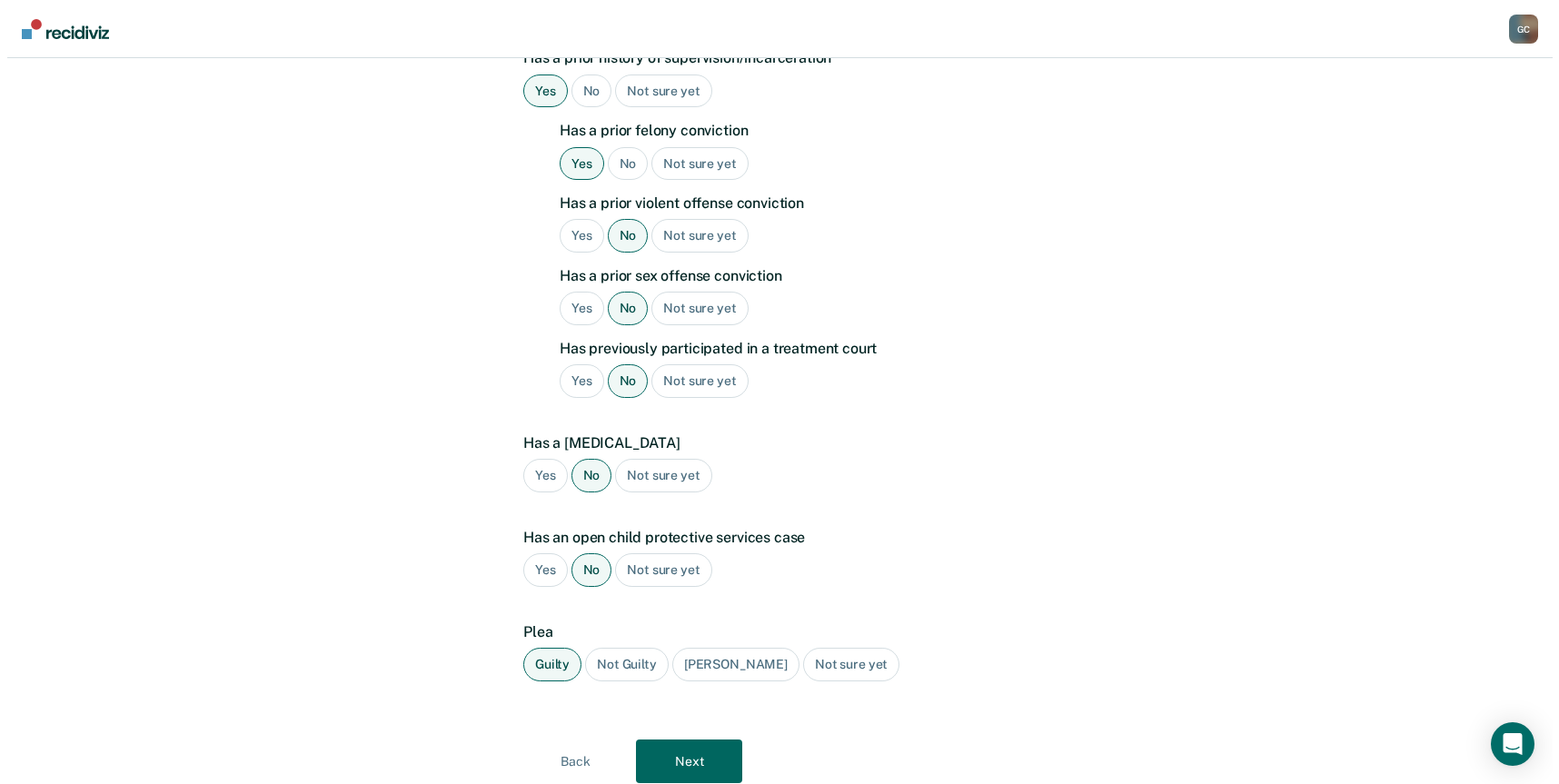
scroll to position [0, 0]
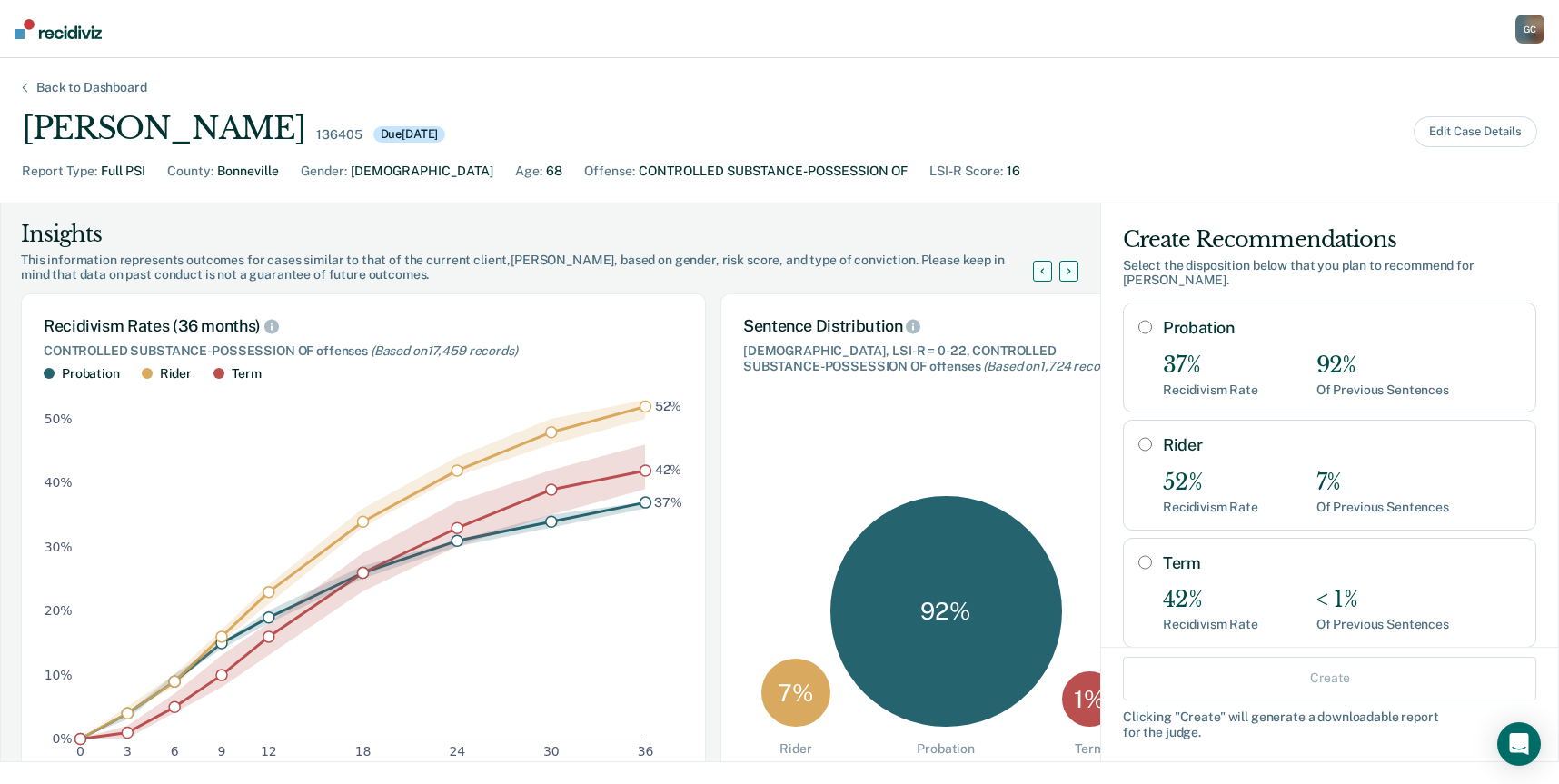
click at [1138, 327] on input "Probation" at bounding box center [1145, 327] width 13 height 14
radio input "true"
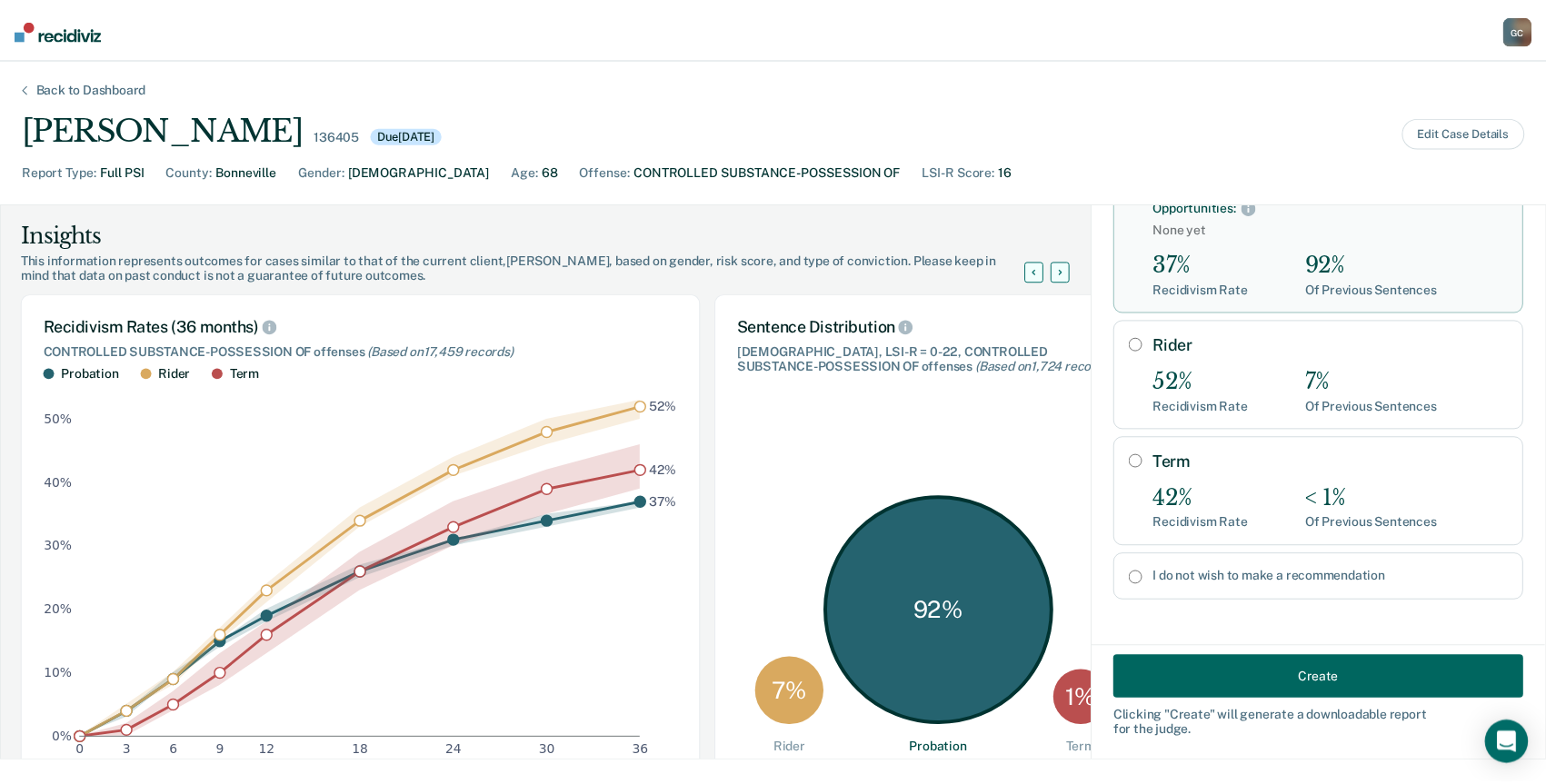
scroll to position [154, 0]
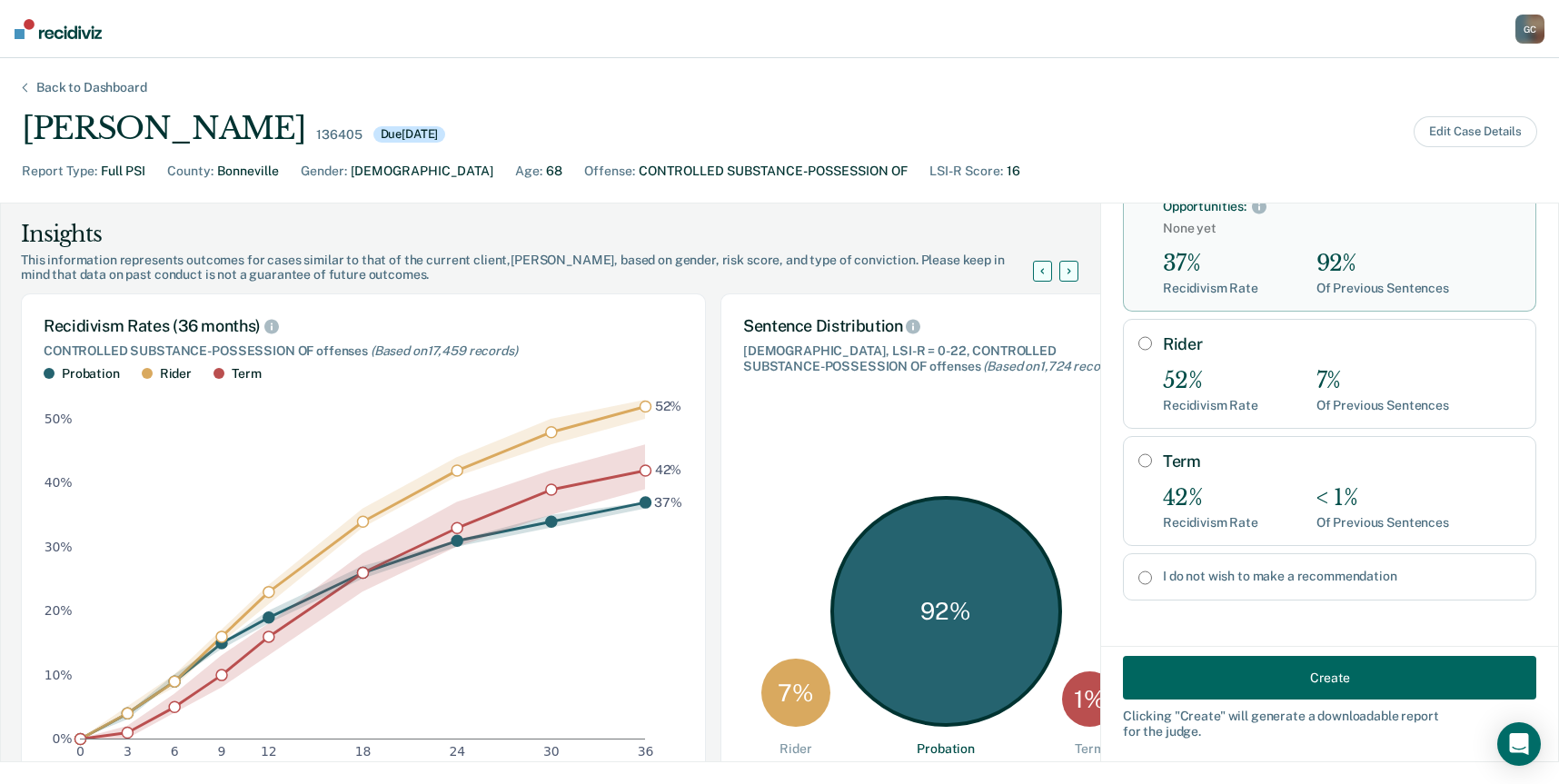
click at [1177, 678] on button "Create" at bounding box center [1329, 678] width 413 height 44
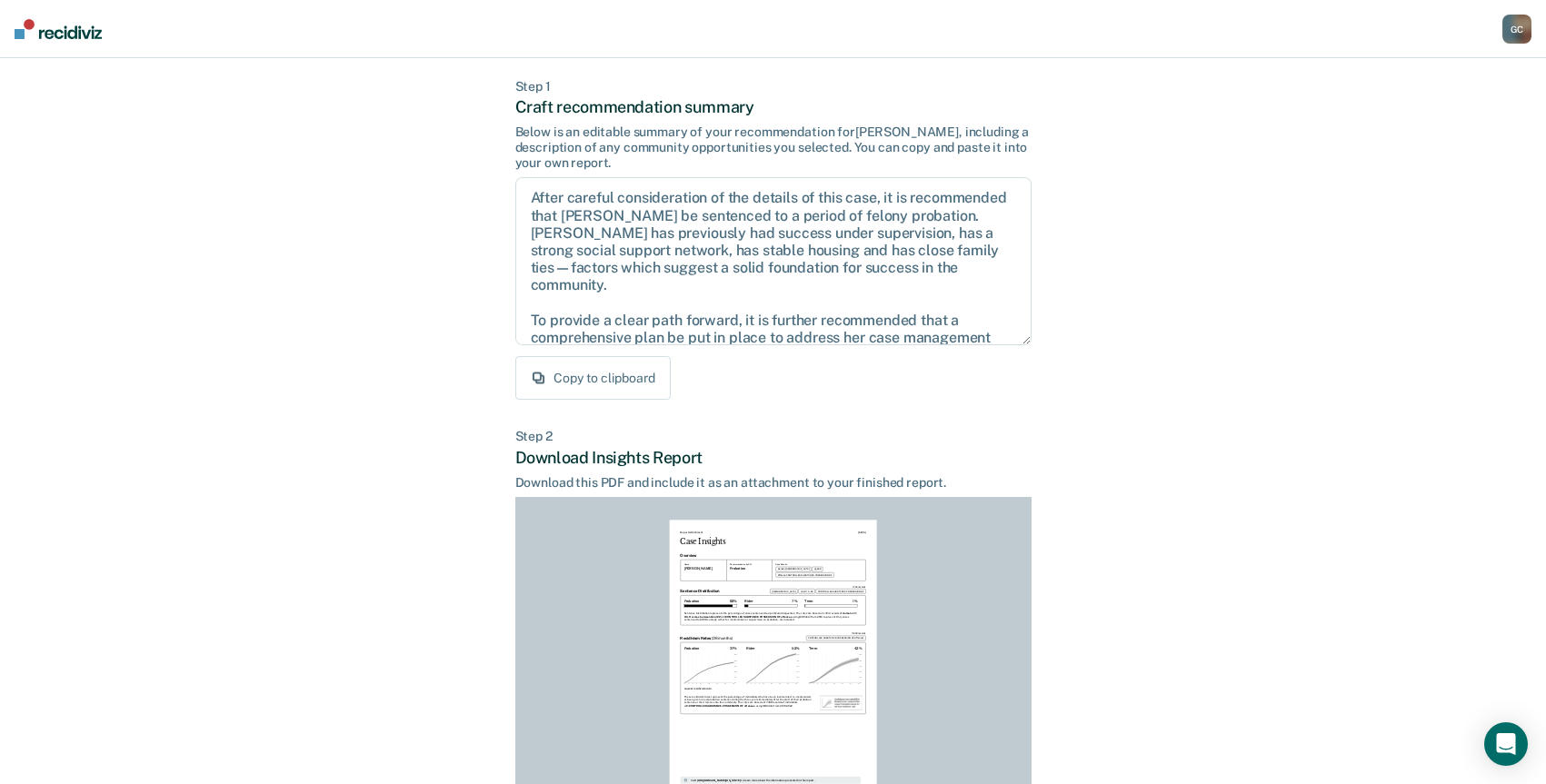
scroll to position [252, 0]
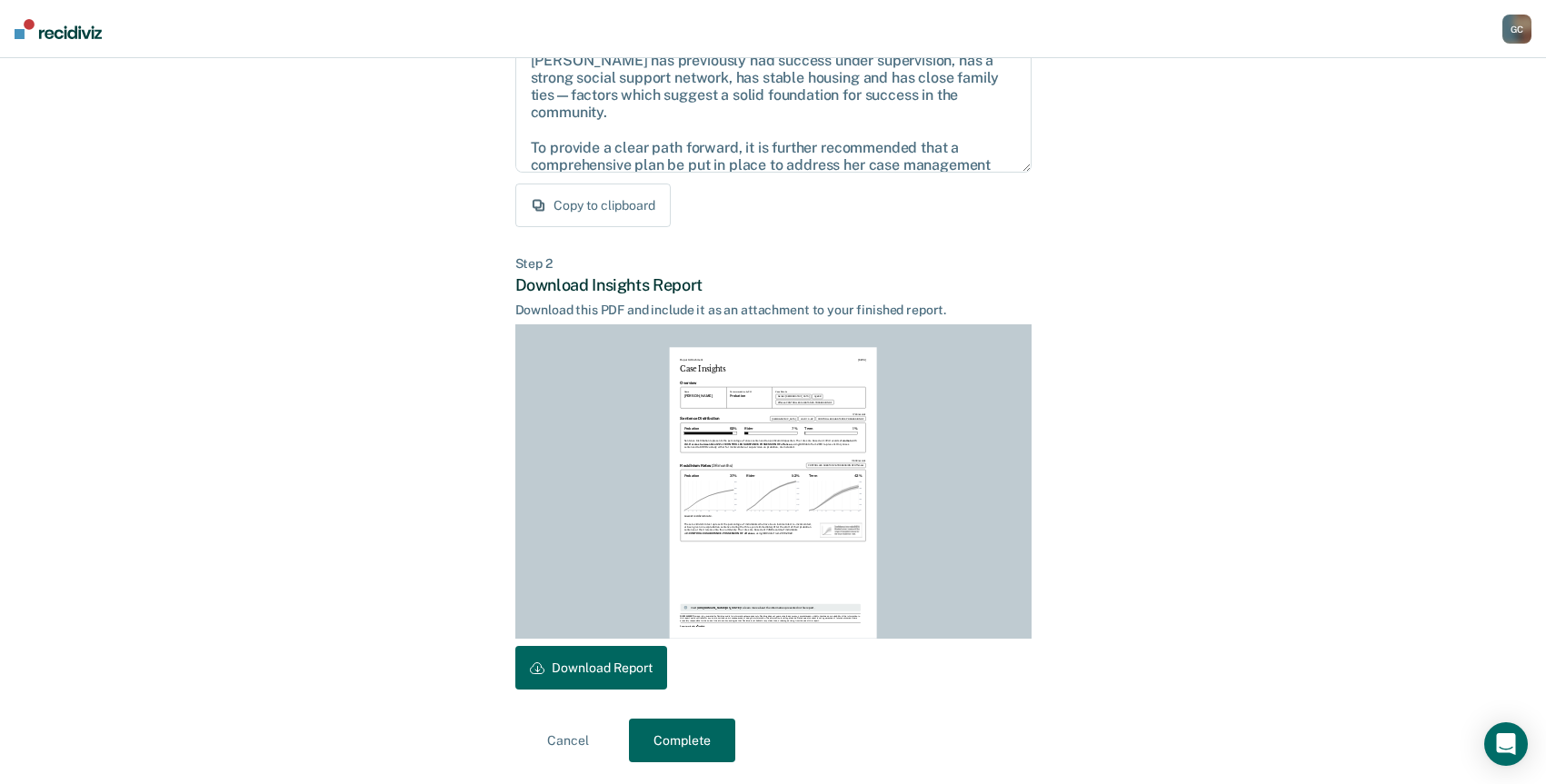
click at [571, 663] on button "Download Report" at bounding box center [592, 667] width 152 height 44
click at [693, 728] on button "Complete" at bounding box center [682, 740] width 106 height 44
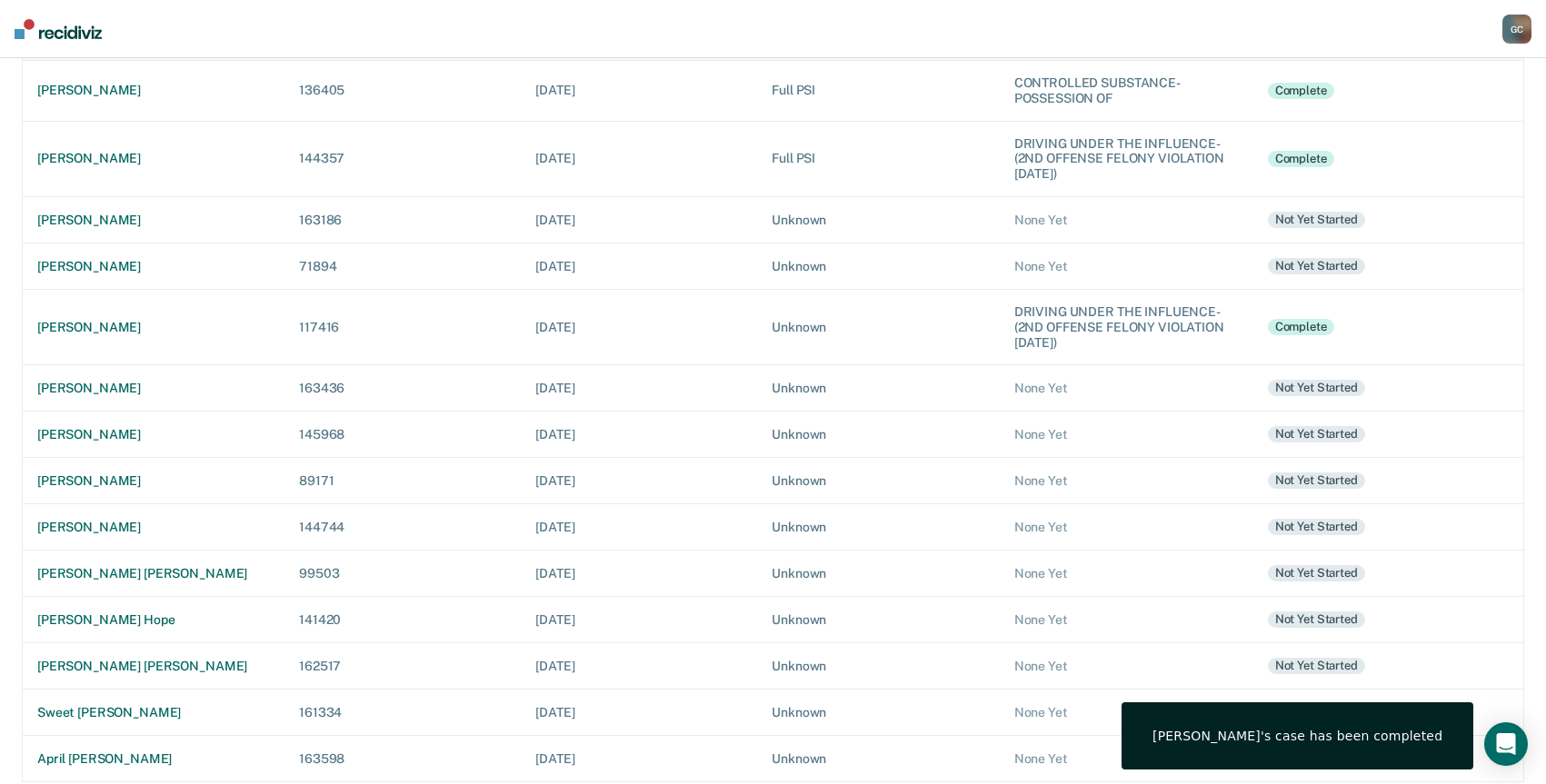
scroll to position [254, 0]
